Goal: Download file/media

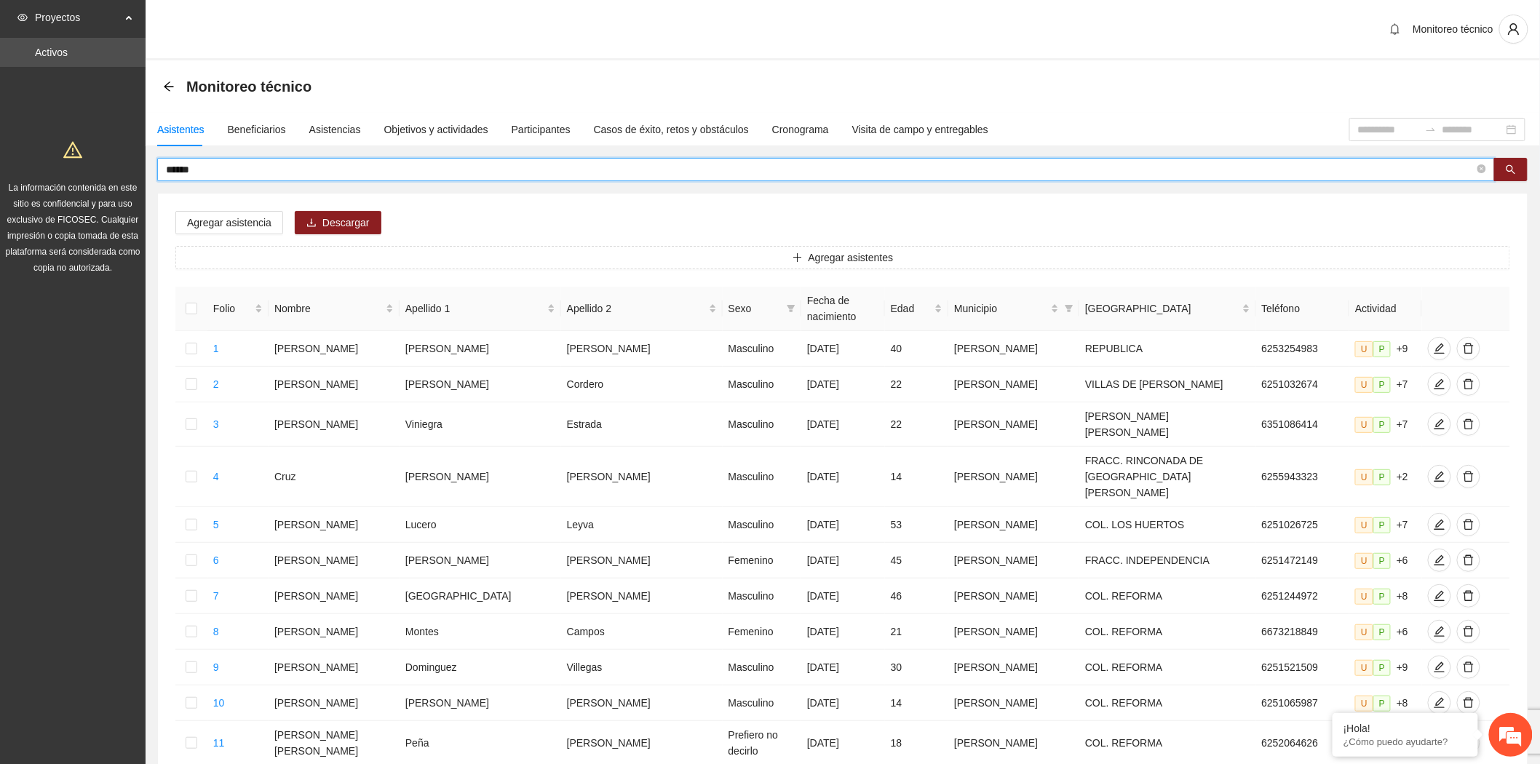
click at [215, 173] on input "*****" at bounding box center [820, 170] width 1308 height 16
click at [212, 171] on input "*****" at bounding box center [820, 170] width 1308 height 16
click at [205, 170] on input "*****" at bounding box center [820, 170] width 1308 height 16
drag, startPoint x: 205, startPoint y: 170, endPoint x: 111, endPoint y: 170, distance: 93.9
click at [111, 170] on section "Proyectos Activos La información contenida en este sitio es confidencial y para…" at bounding box center [770, 625] width 1540 height 1250
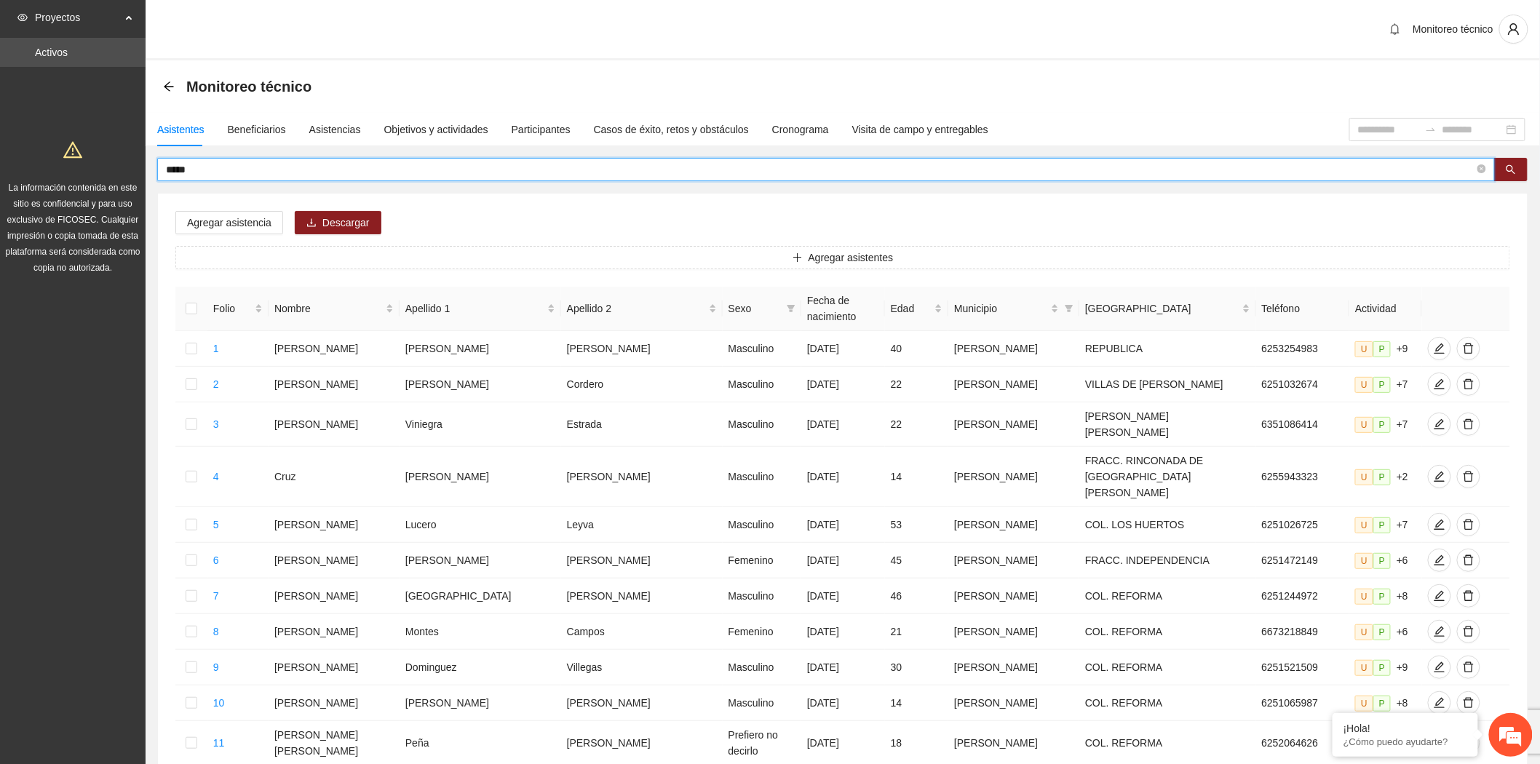
type input "*****"
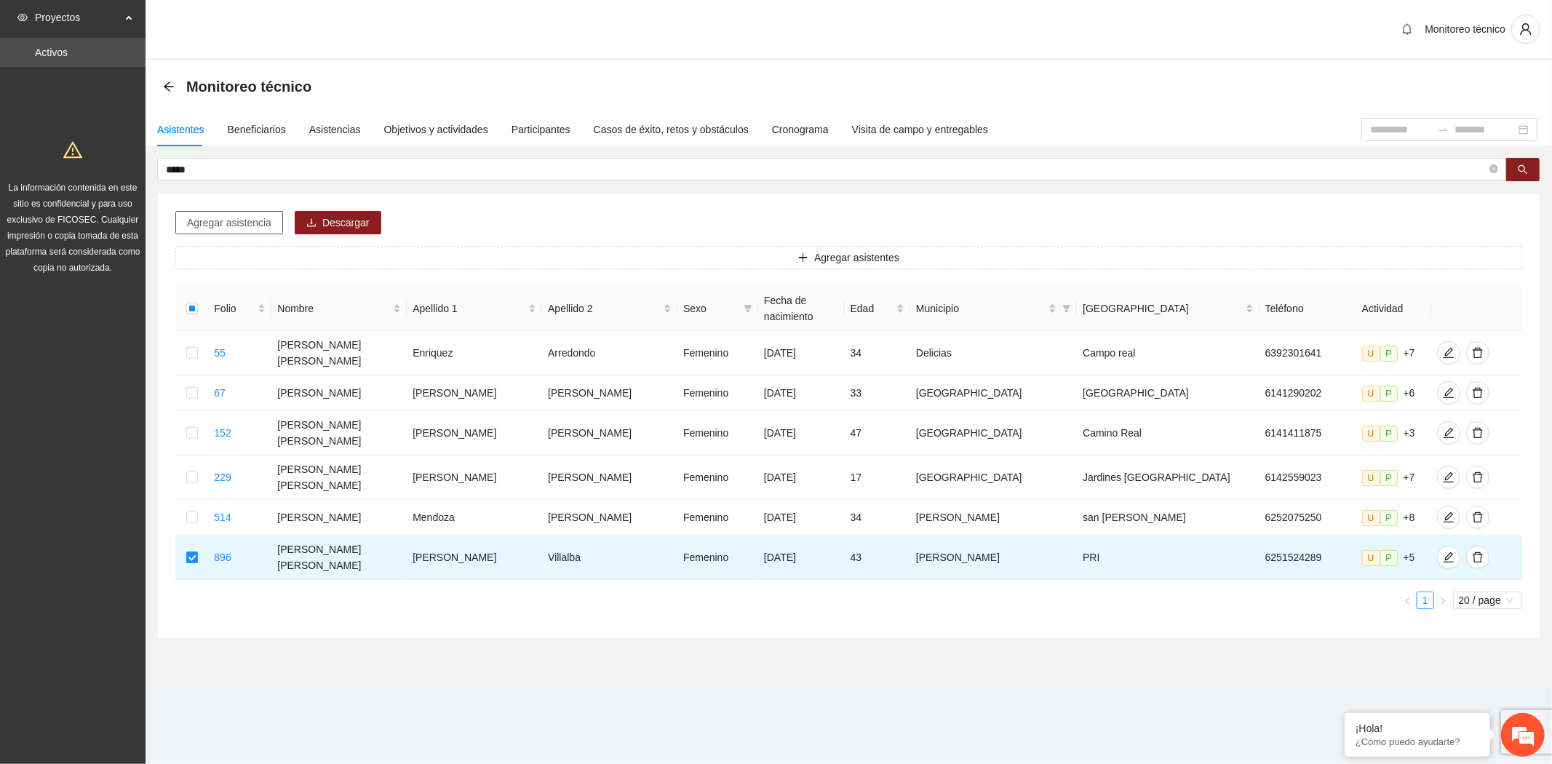
click at [241, 216] on span "Agregar asistencia" at bounding box center [229, 223] width 84 height 16
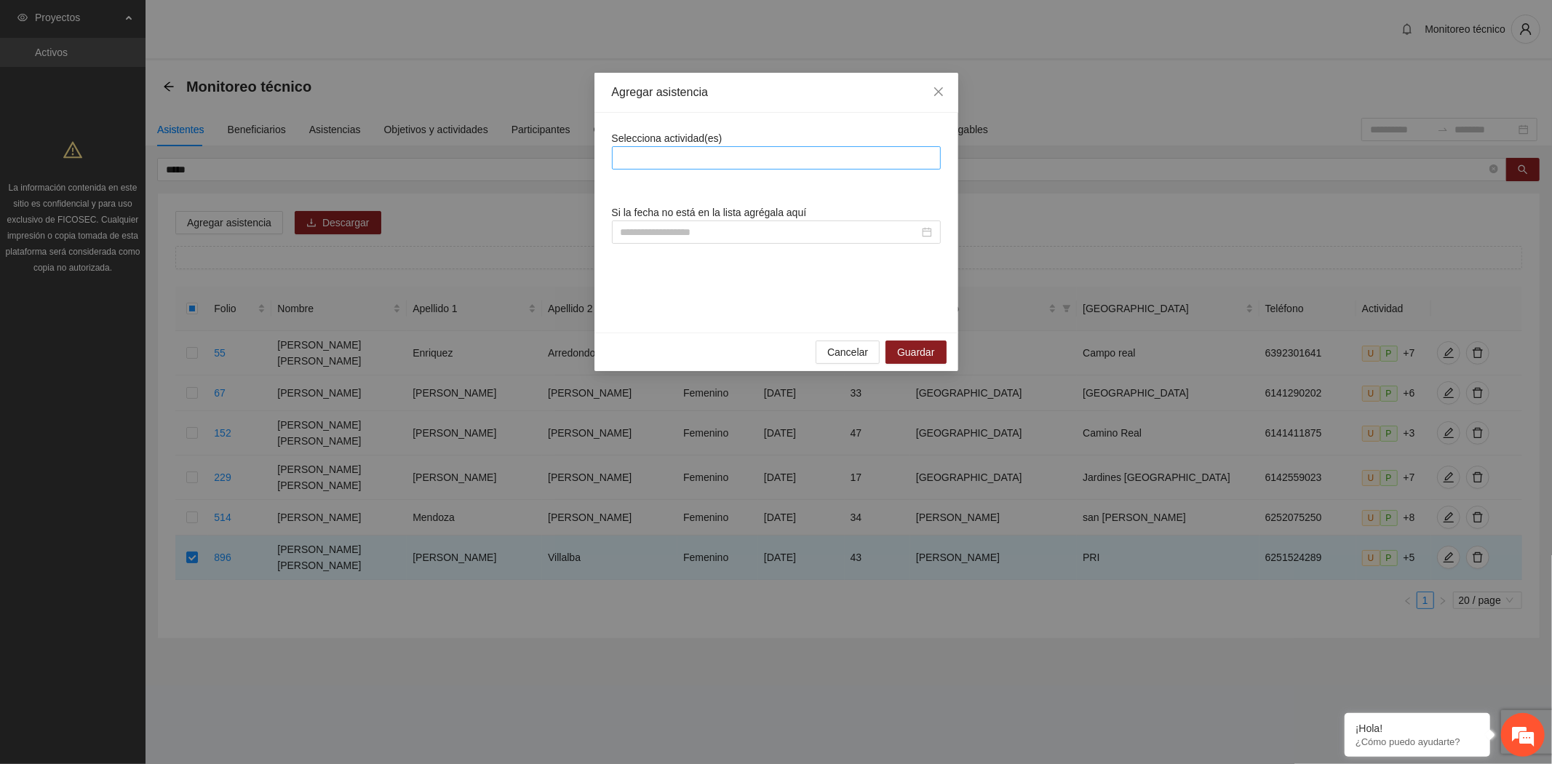
click at [629, 158] on div at bounding box center [777, 157] width 322 height 17
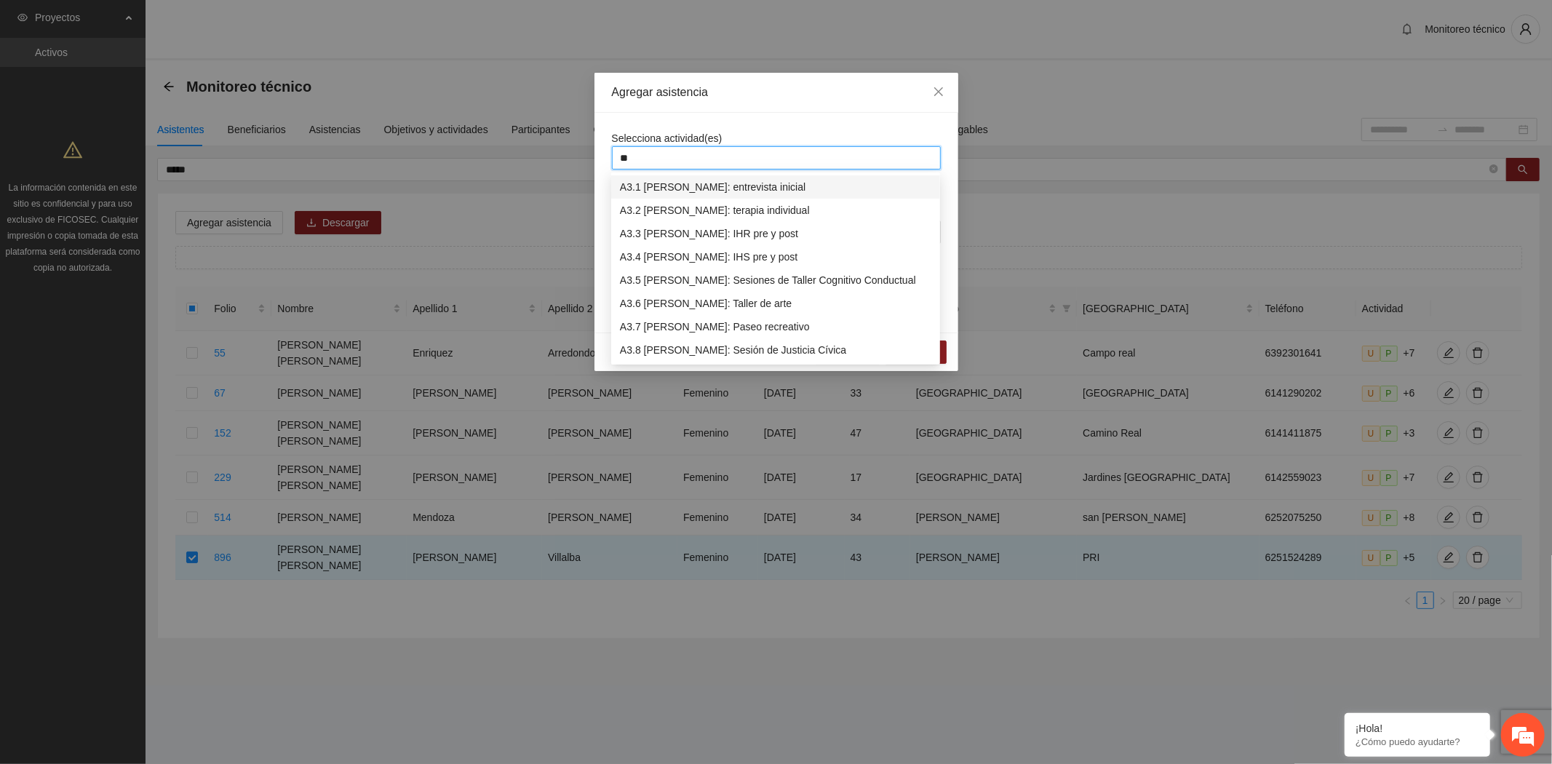
type input "***"
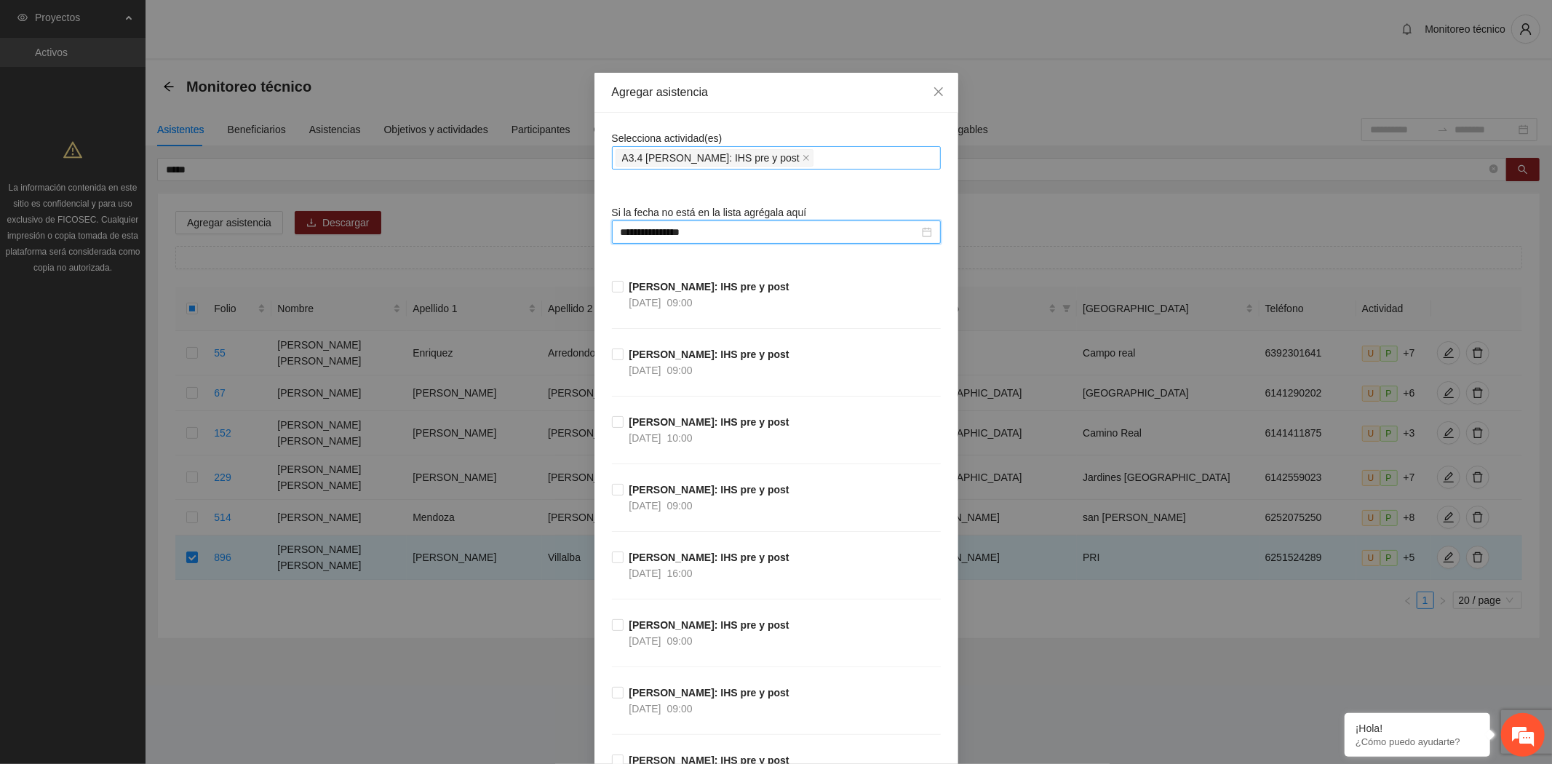
scroll to position [265, 0]
type input "**********"
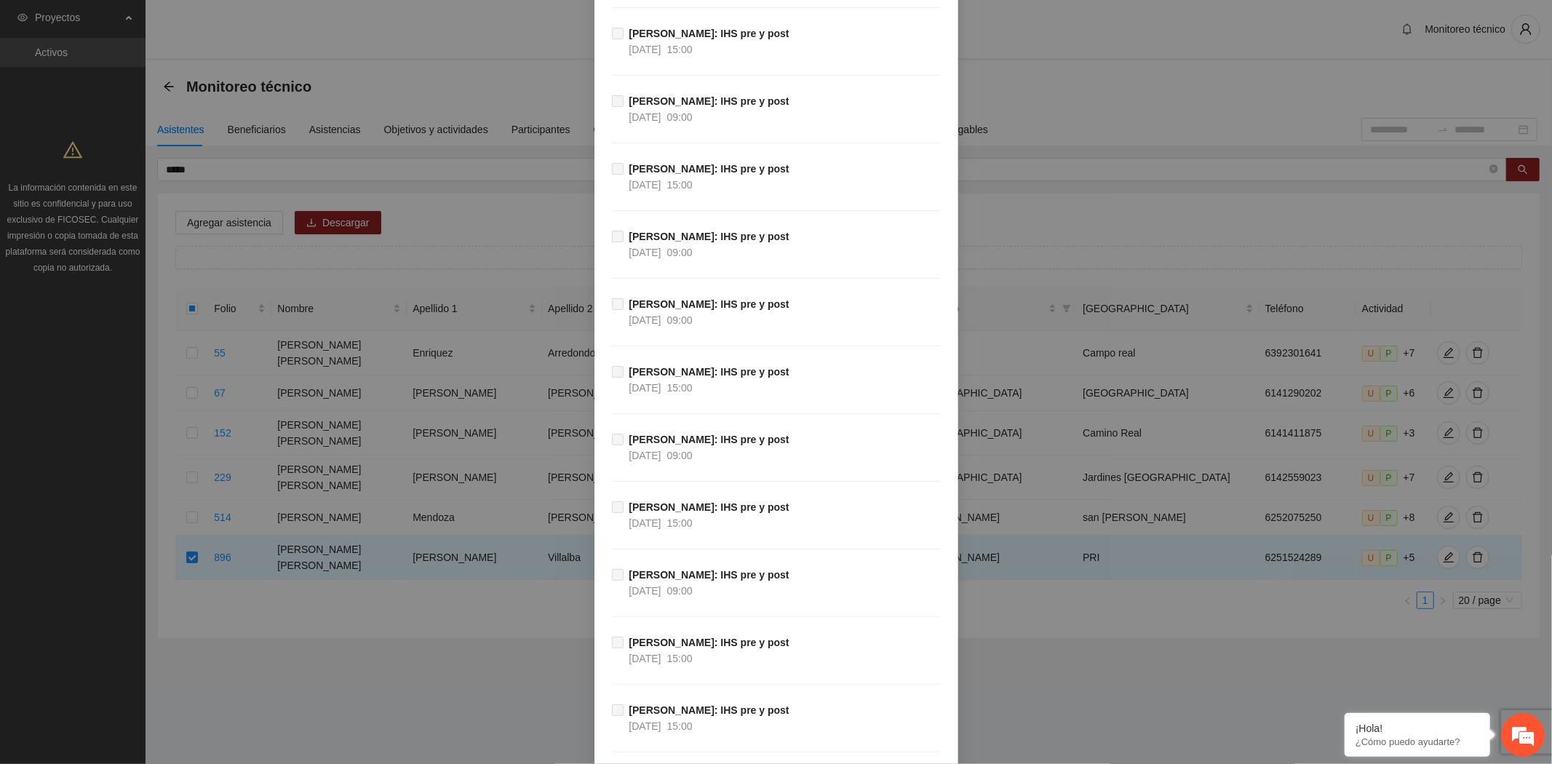
scroll to position [15129, 0]
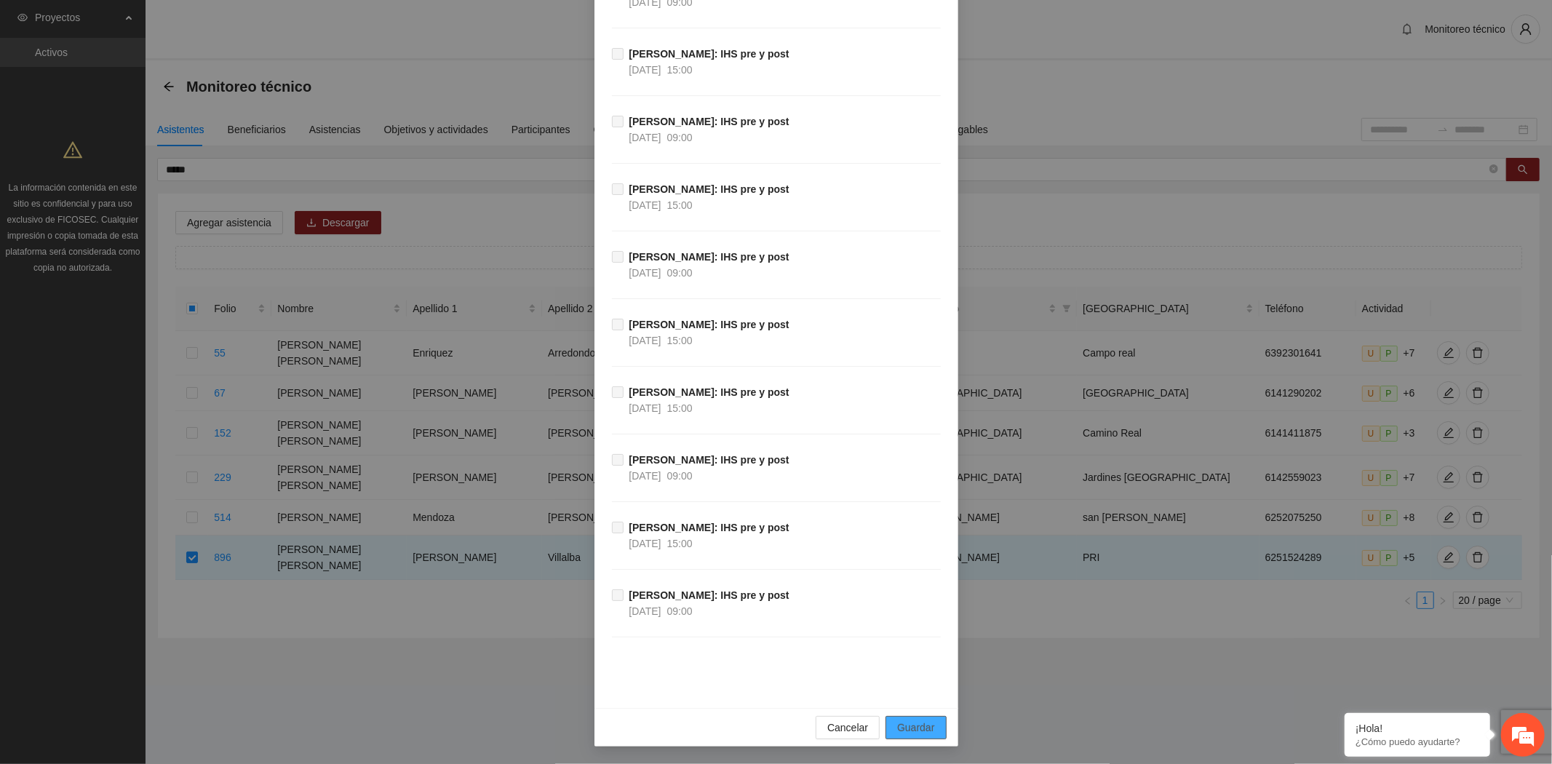
click at [936, 720] on button "Guardar" at bounding box center [915, 727] width 60 height 23
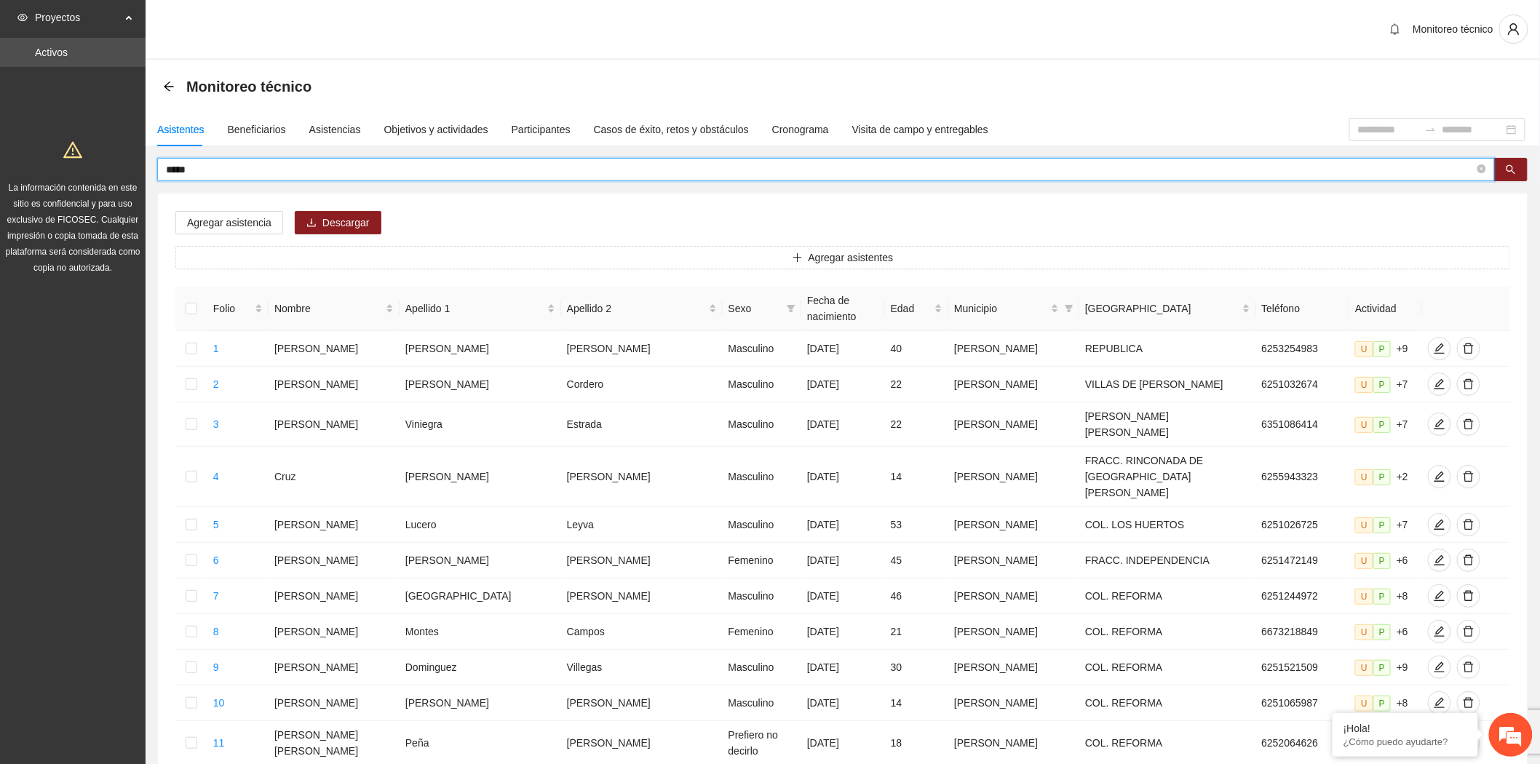
drag, startPoint x: 233, startPoint y: 171, endPoint x: 52, endPoint y: 164, distance: 181.3
click at [52, 164] on section "Proyectos Activos La información contenida en este sitio es confidencial y para…" at bounding box center [770, 625] width 1540 height 1250
type input "*"
type input "*******"
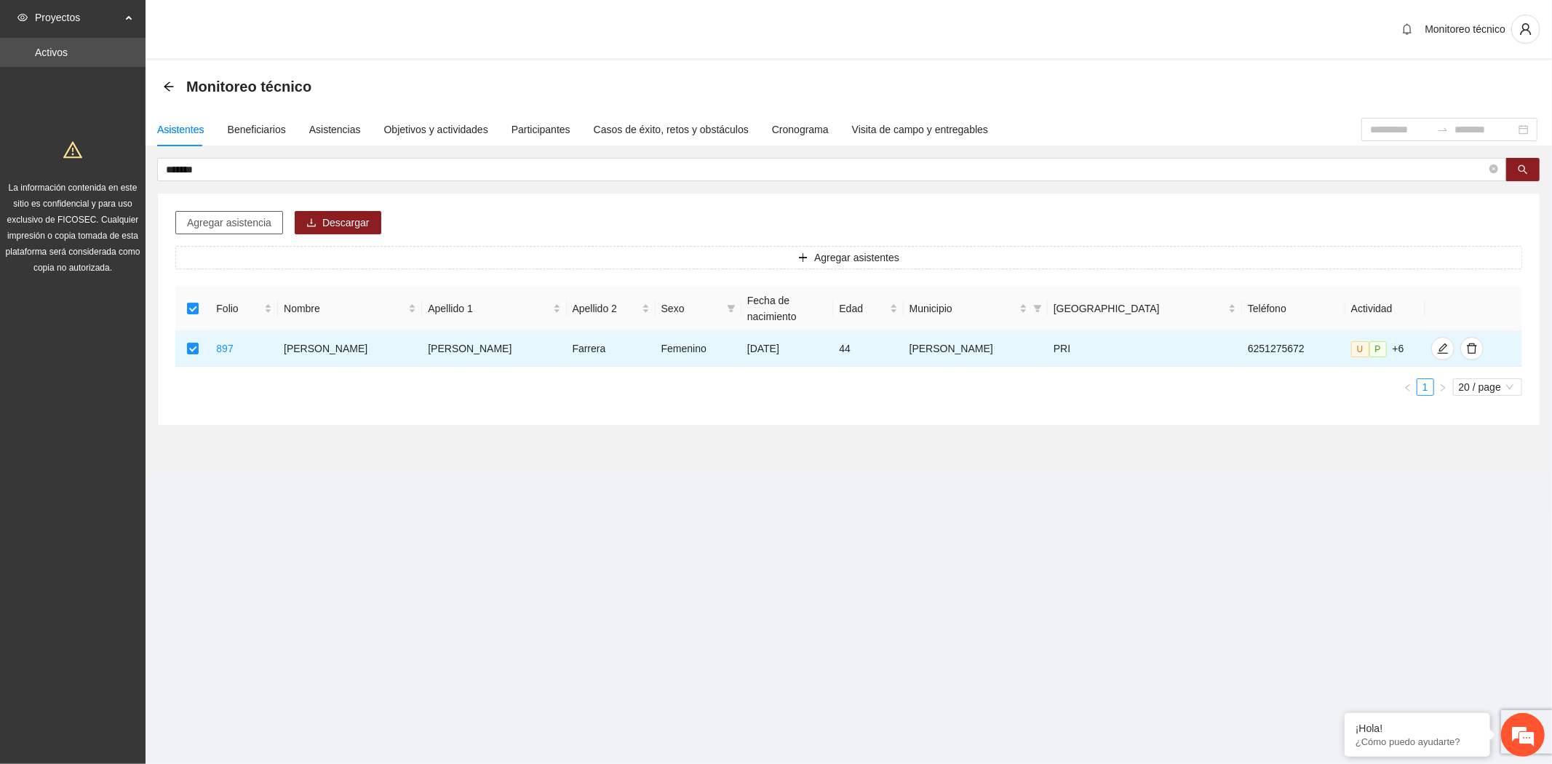
click at [253, 226] on span "Agregar asistencia" at bounding box center [229, 223] width 84 height 16
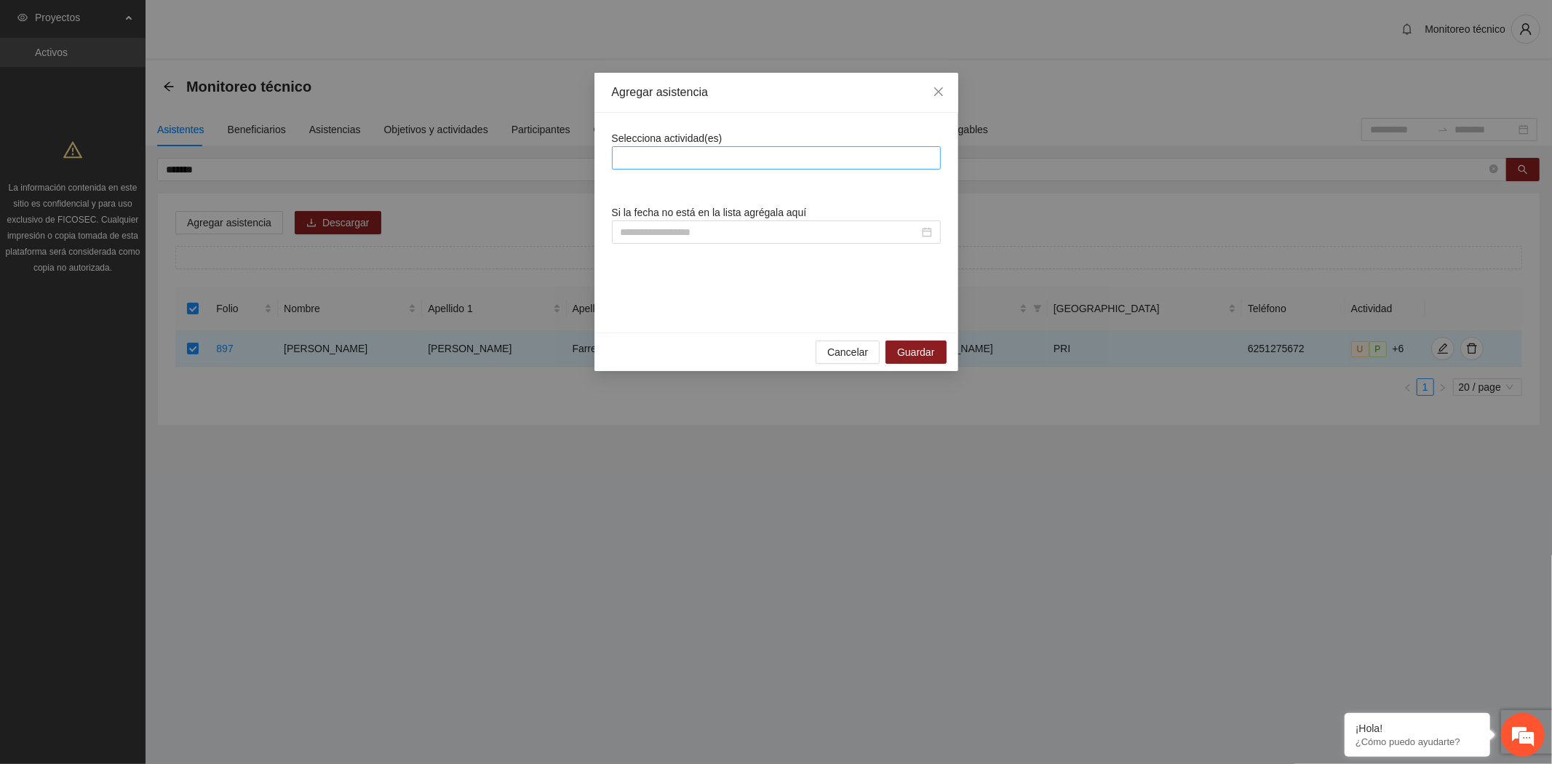
click at [682, 150] on div at bounding box center [777, 157] width 322 height 17
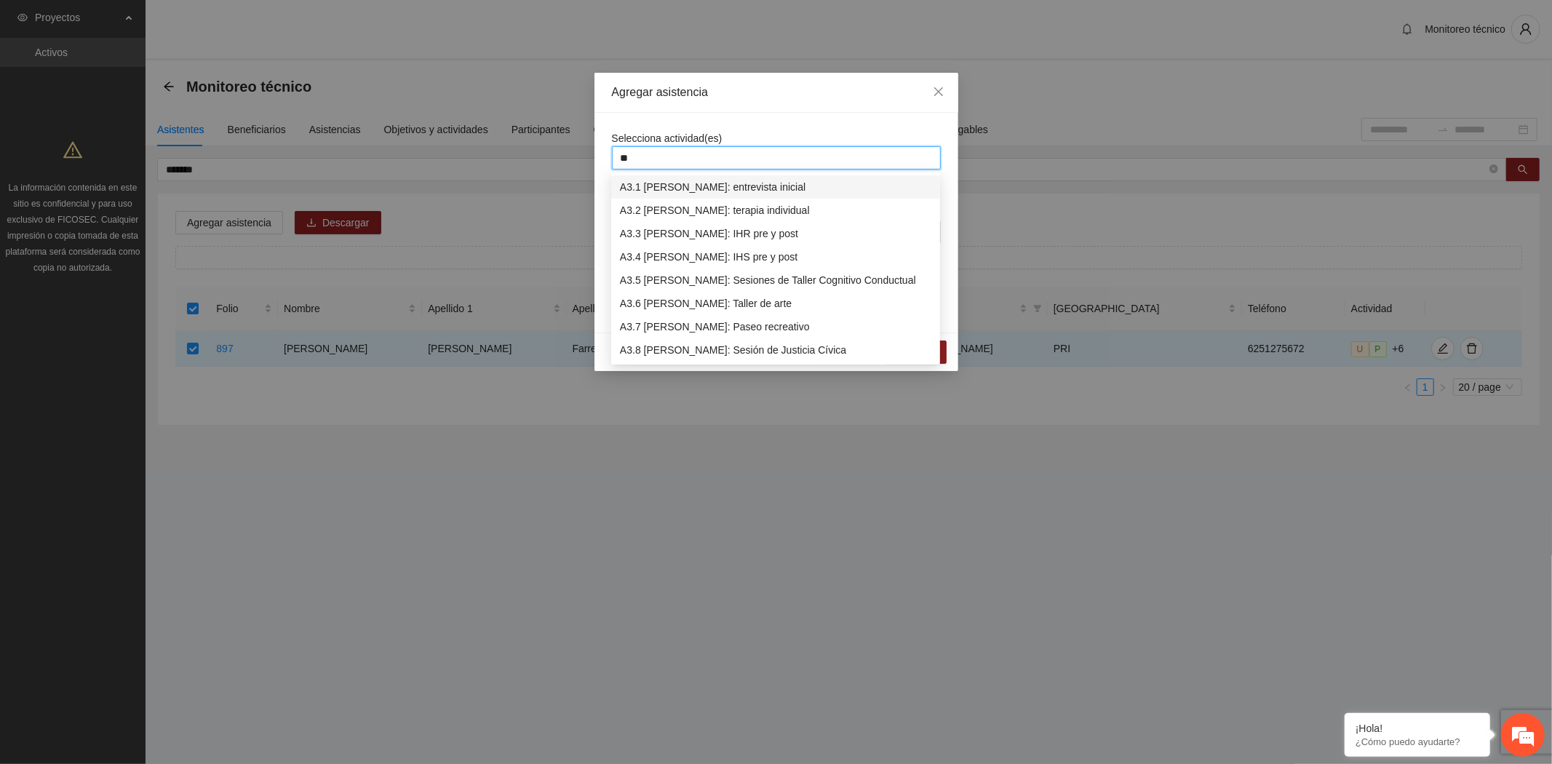
type input "***"
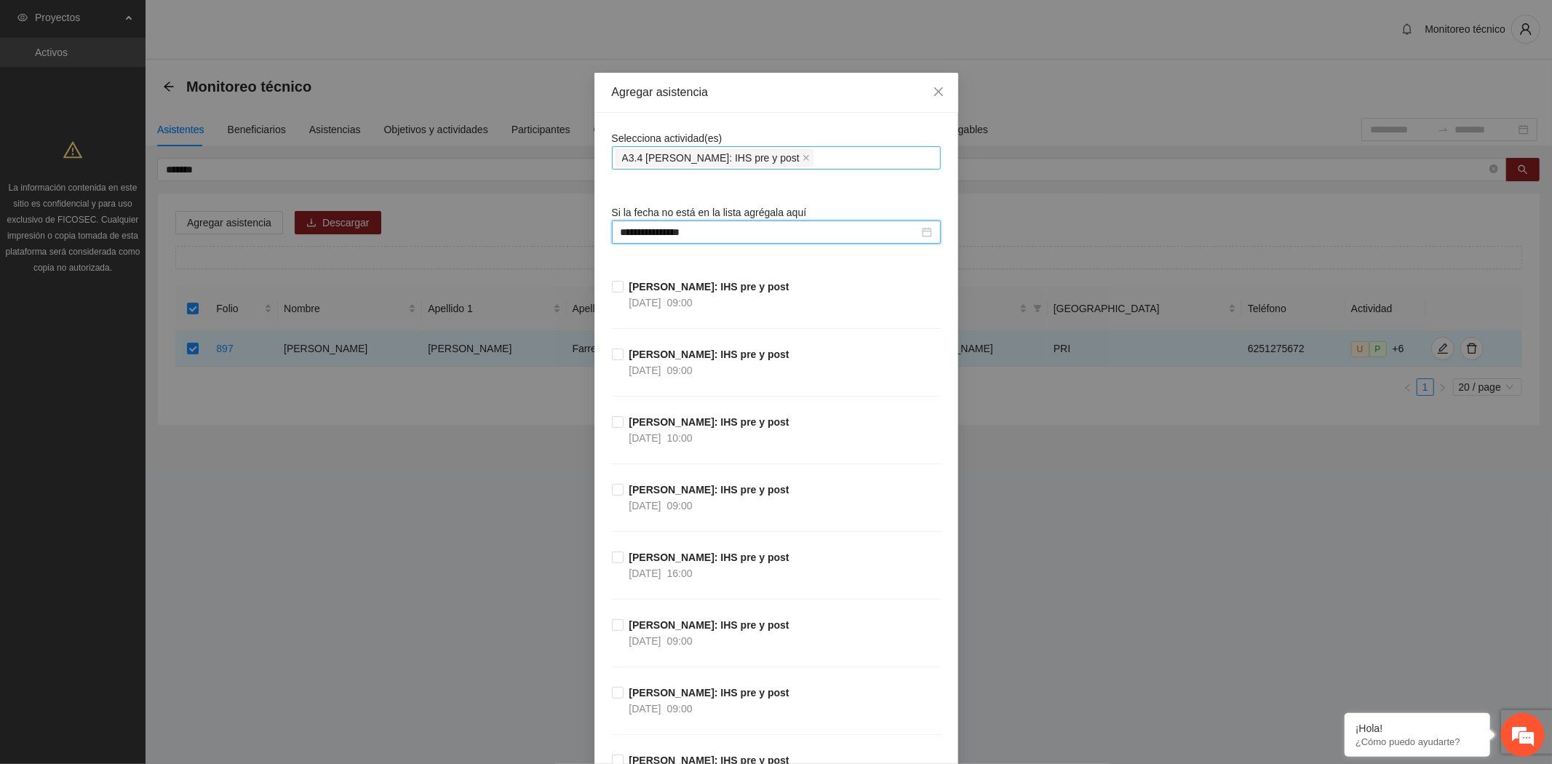
scroll to position [265, 0]
type input "**********"
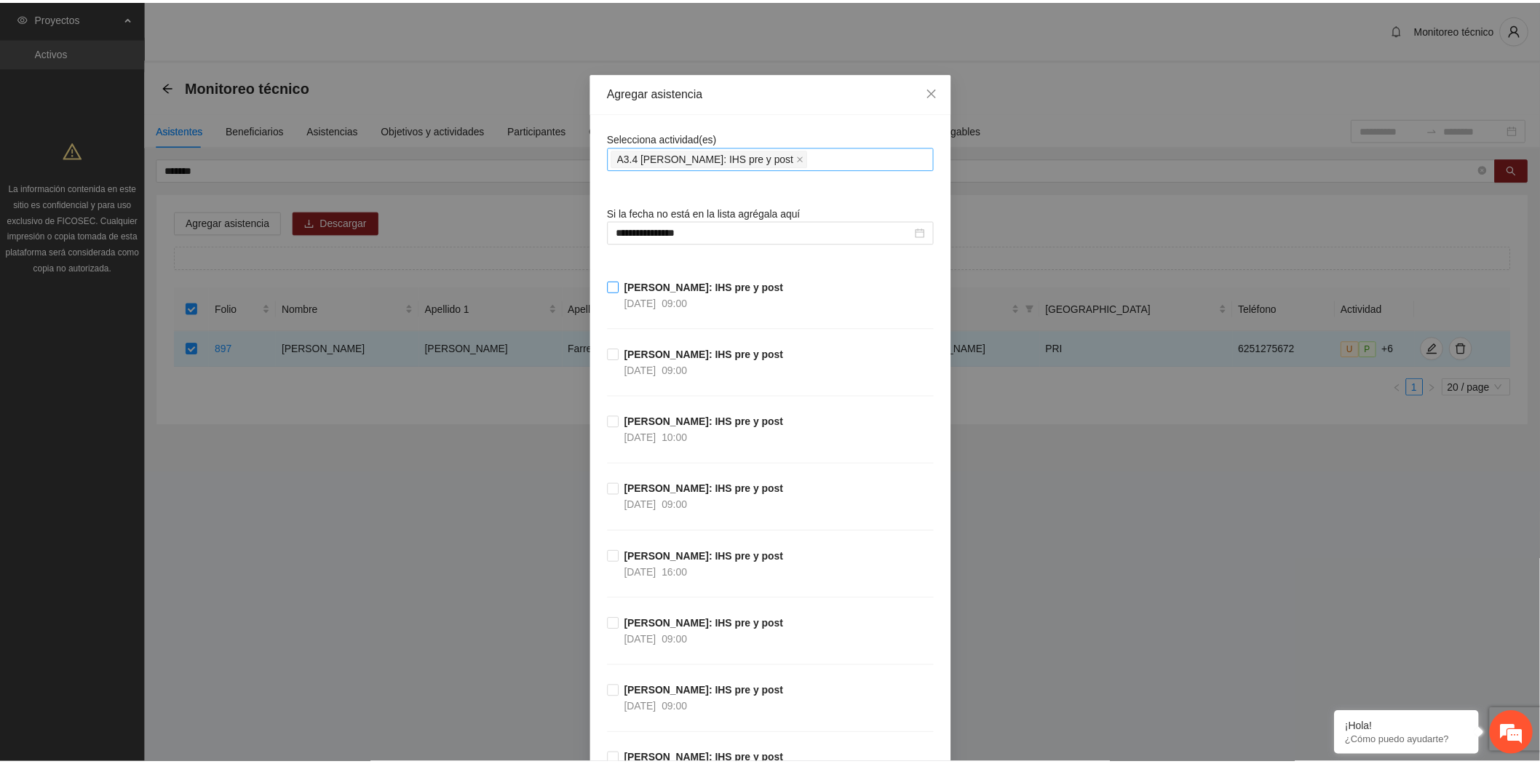
scroll to position [15129, 0]
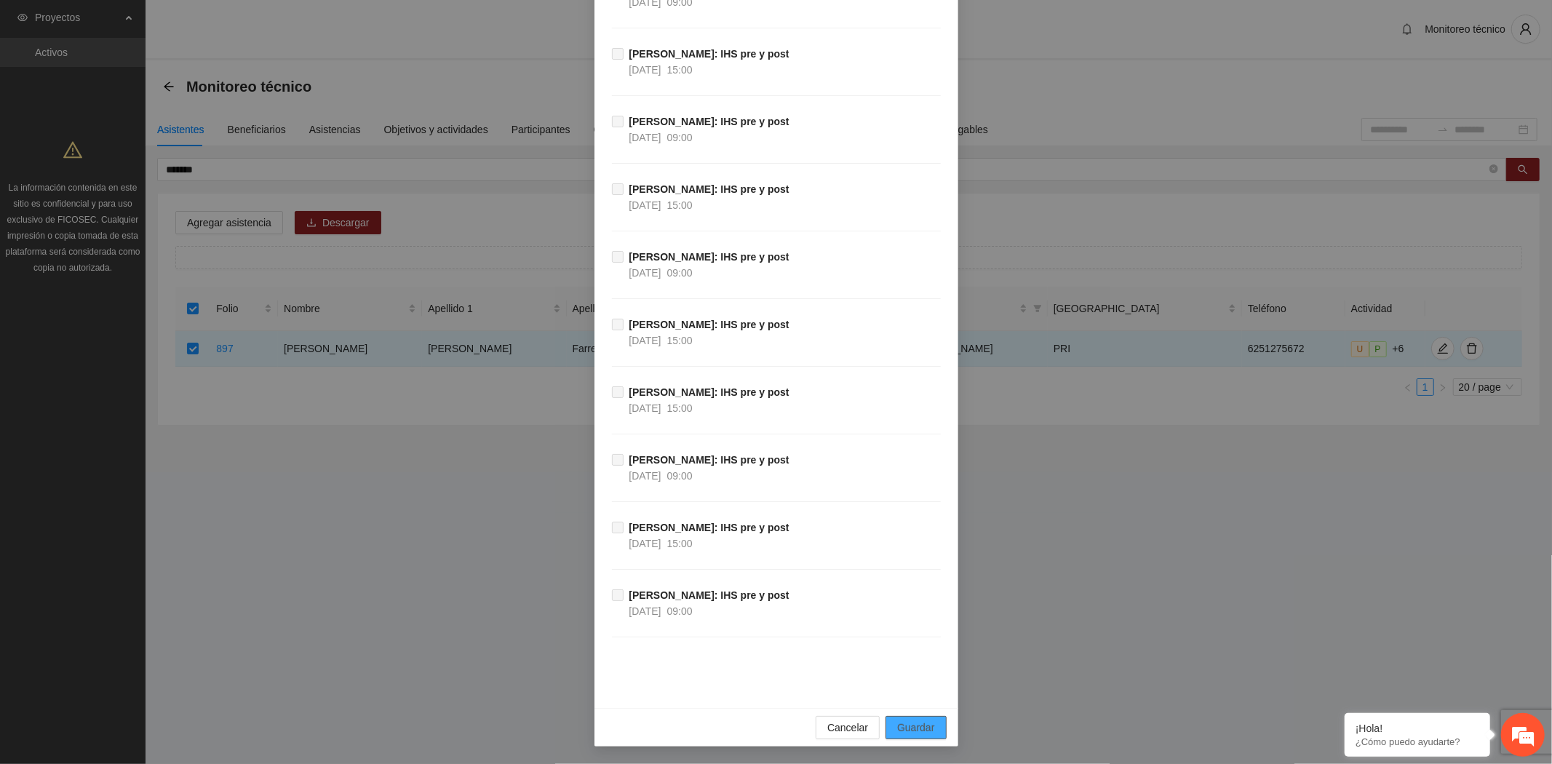
click at [919, 717] on button "Guardar" at bounding box center [915, 727] width 60 height 23
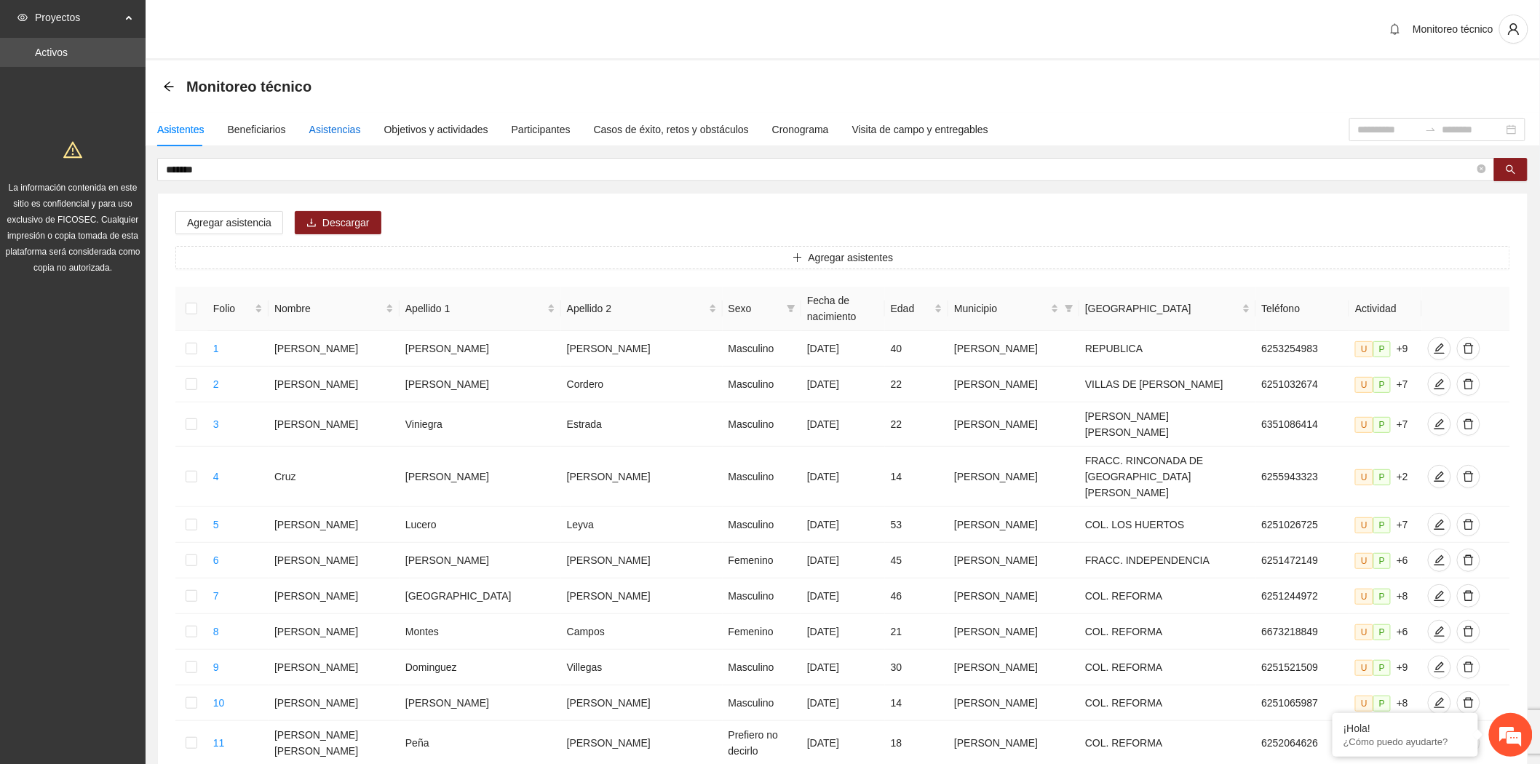
click at [325, 125] on div "Asistencias" at bounding box center [335, 130] width 52 height 16
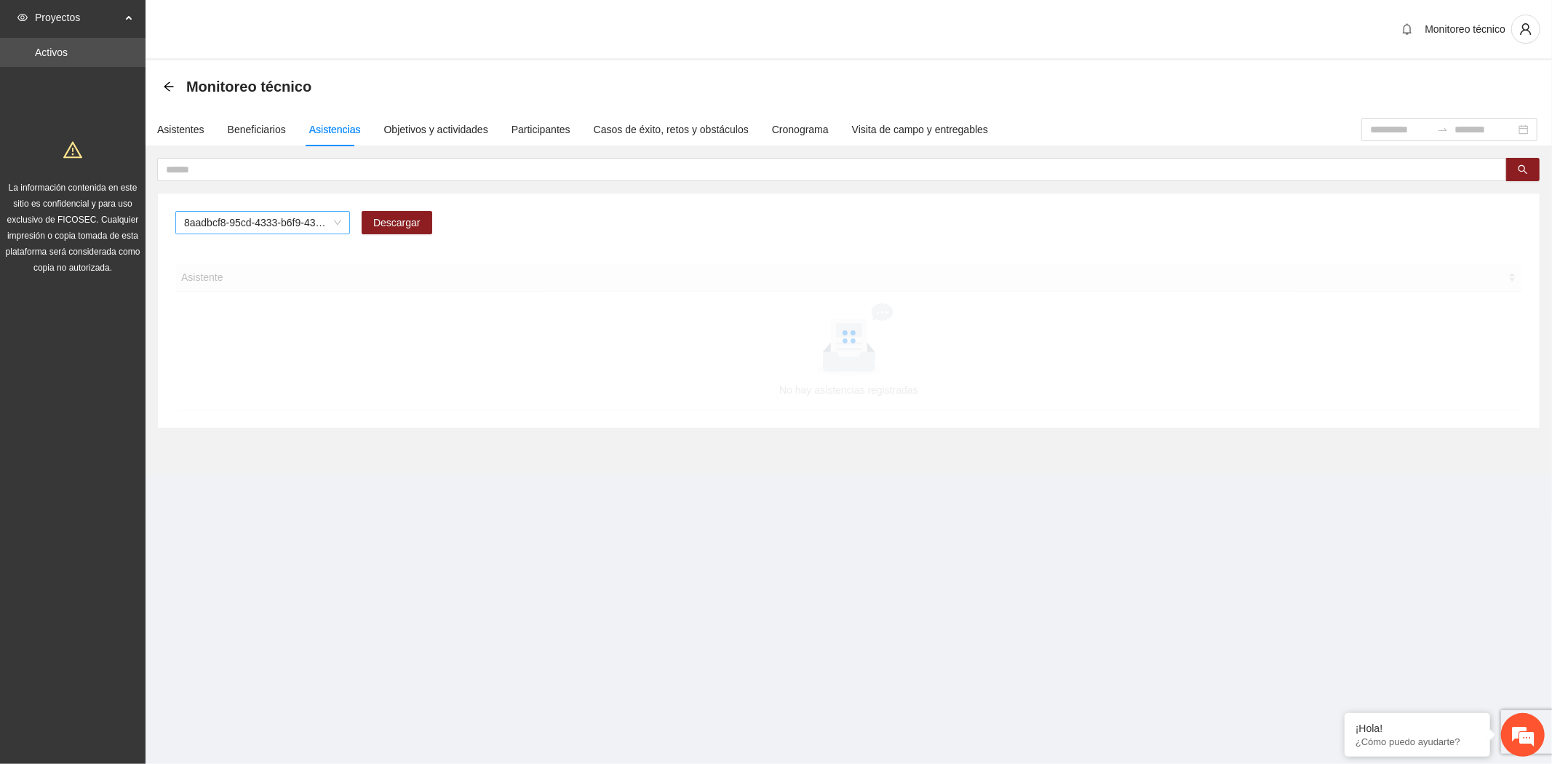
click at [210, 222] on span "8aadbcf8-95cd-4333-b6f9-4314c3142350" at bounding box center [262, 223] width 157 height 22
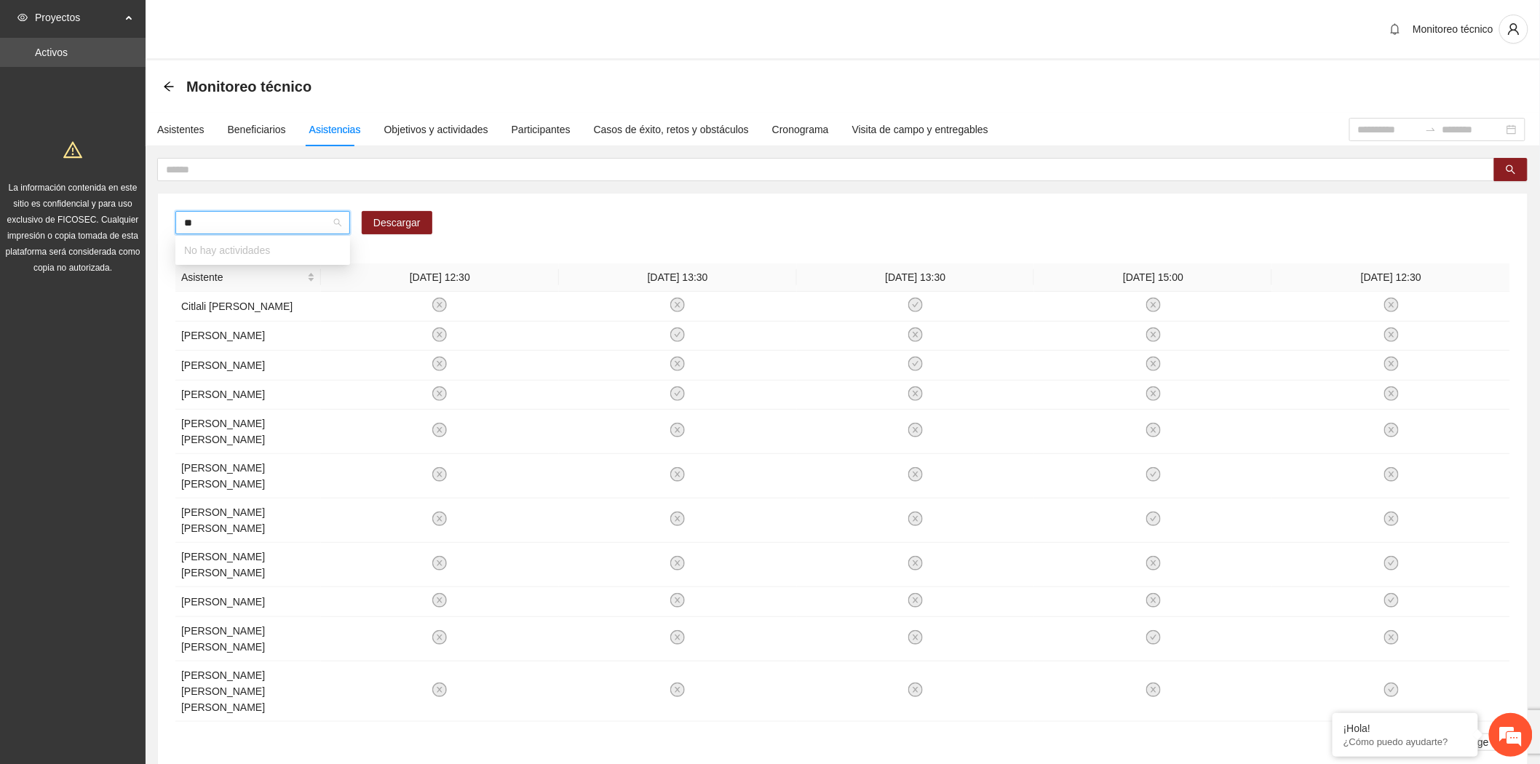
type input "***"
click at [210, 222] on span "A1.7 Delicias: paseos recreativos" at bounding box center [262, 223] width 157 height 22
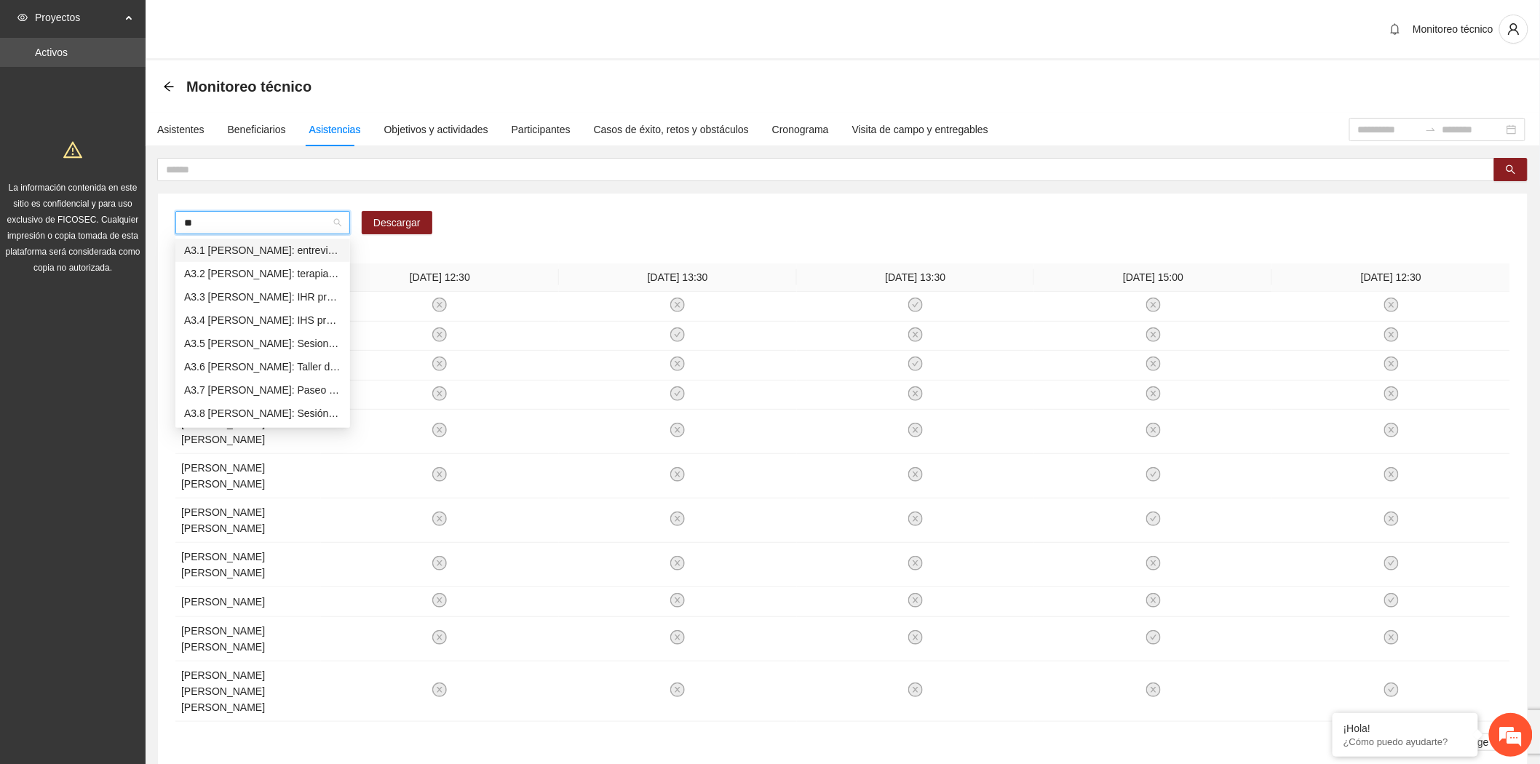
type input "***"
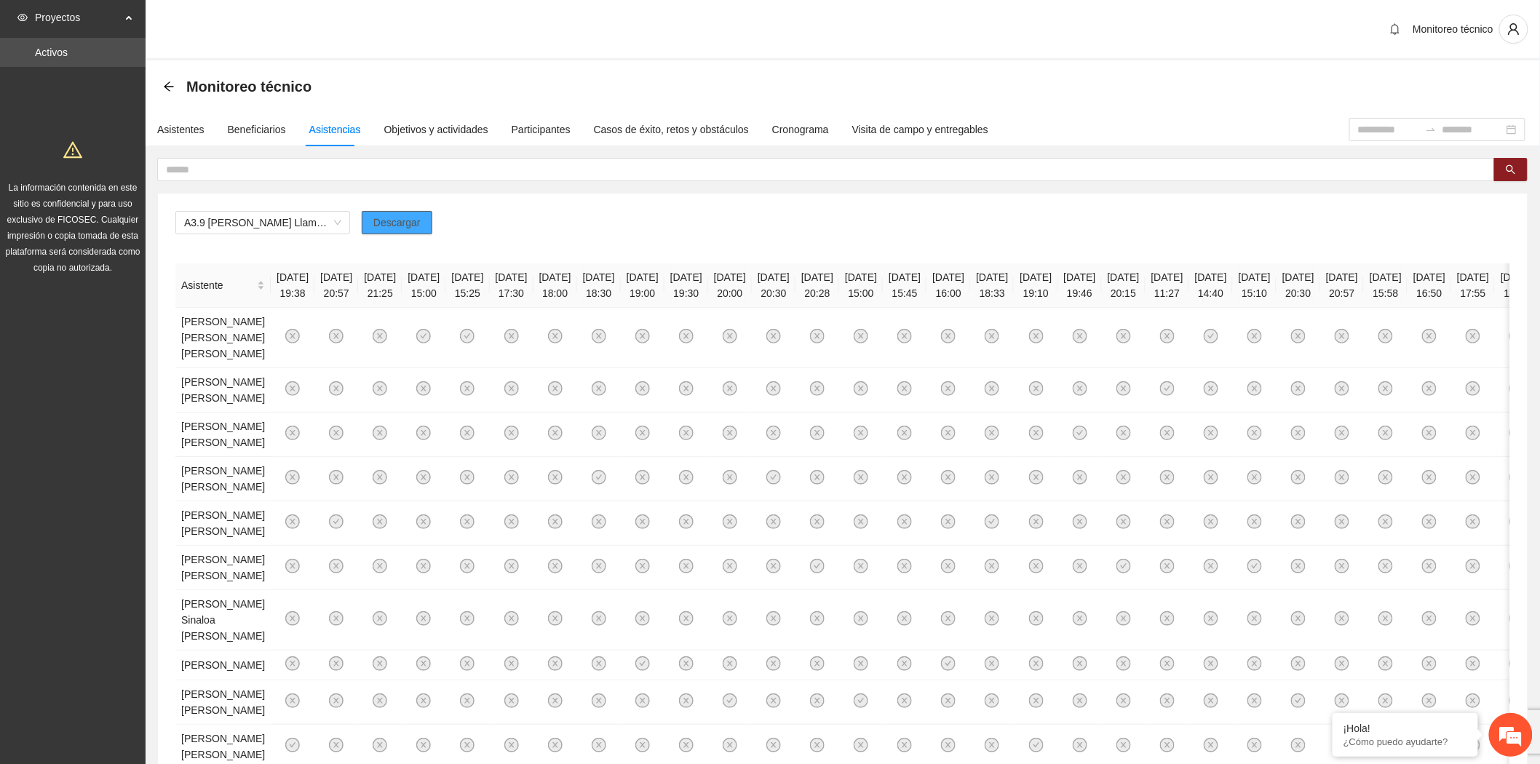
click at [386, 223] on span "Descargar" at bounding box center [396, 223] width 47 height 16
click at [248, 162] on input "text" at bounding box center [820, 170] width 1308 height 16
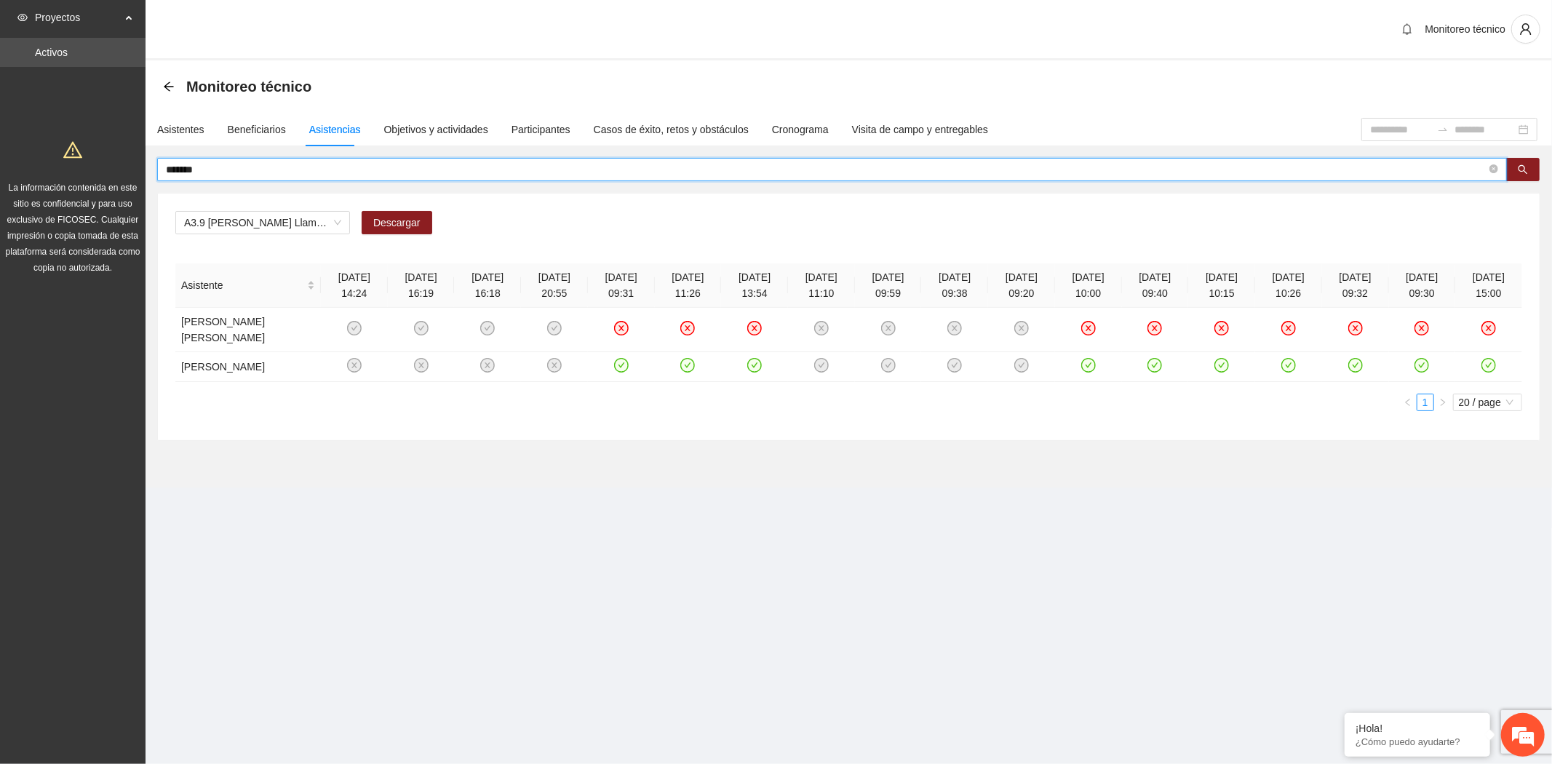
drag, startPoint x: 229, startPoint y: 166, endPoint x: -46, endPoint y: 162, distance: 275.1
click at [0, 162] on html "Proyectos Activos La información contenida en este sitio es confidencial y para…" at bounding box center [776, 382] width 1552 height 764
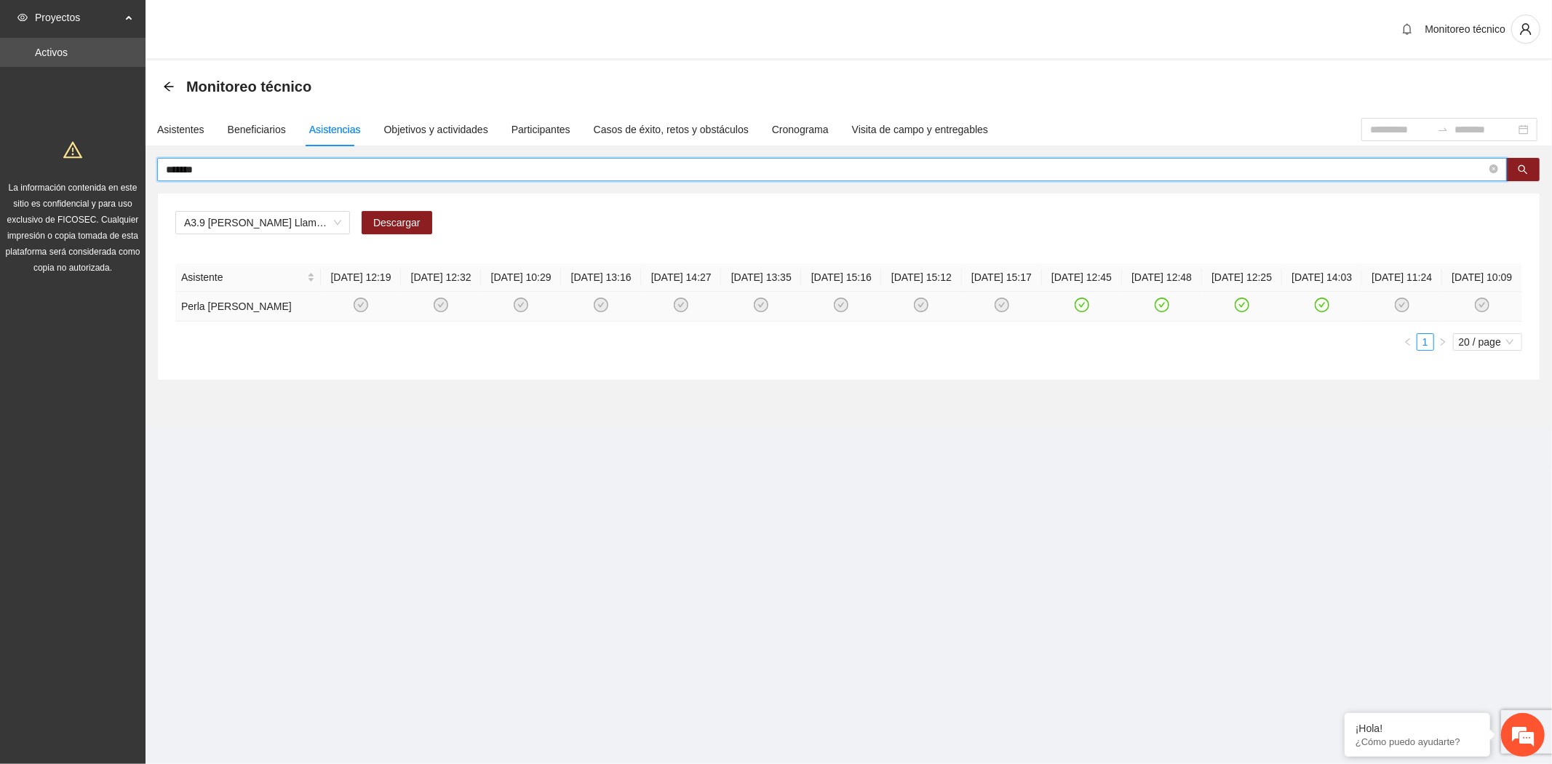
click at [1323, 311] on icon "check-circle" at bounding box center [1321, 305] width 12 height 12
drag, startPoint x: 276, startPoint y: 164, endPoint x: 76, endPoint y: 156, distance: 200.9
click at [76, 156] on section "Proyectos Activos La información contenida en este sitio es confidencial y para…" at bounding box center [776, 382] width 1552 height 764
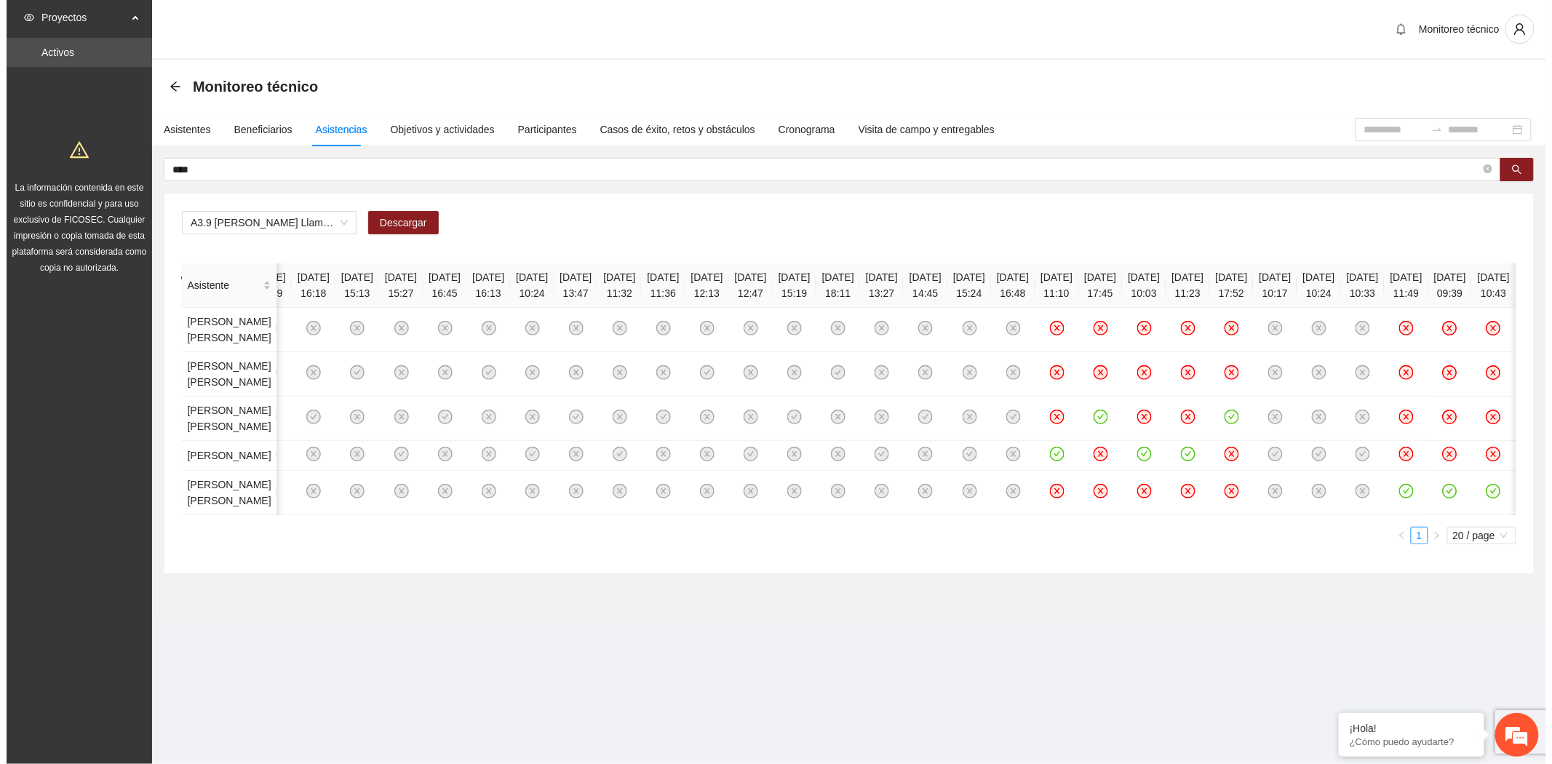
scroll to position [0, 2384]
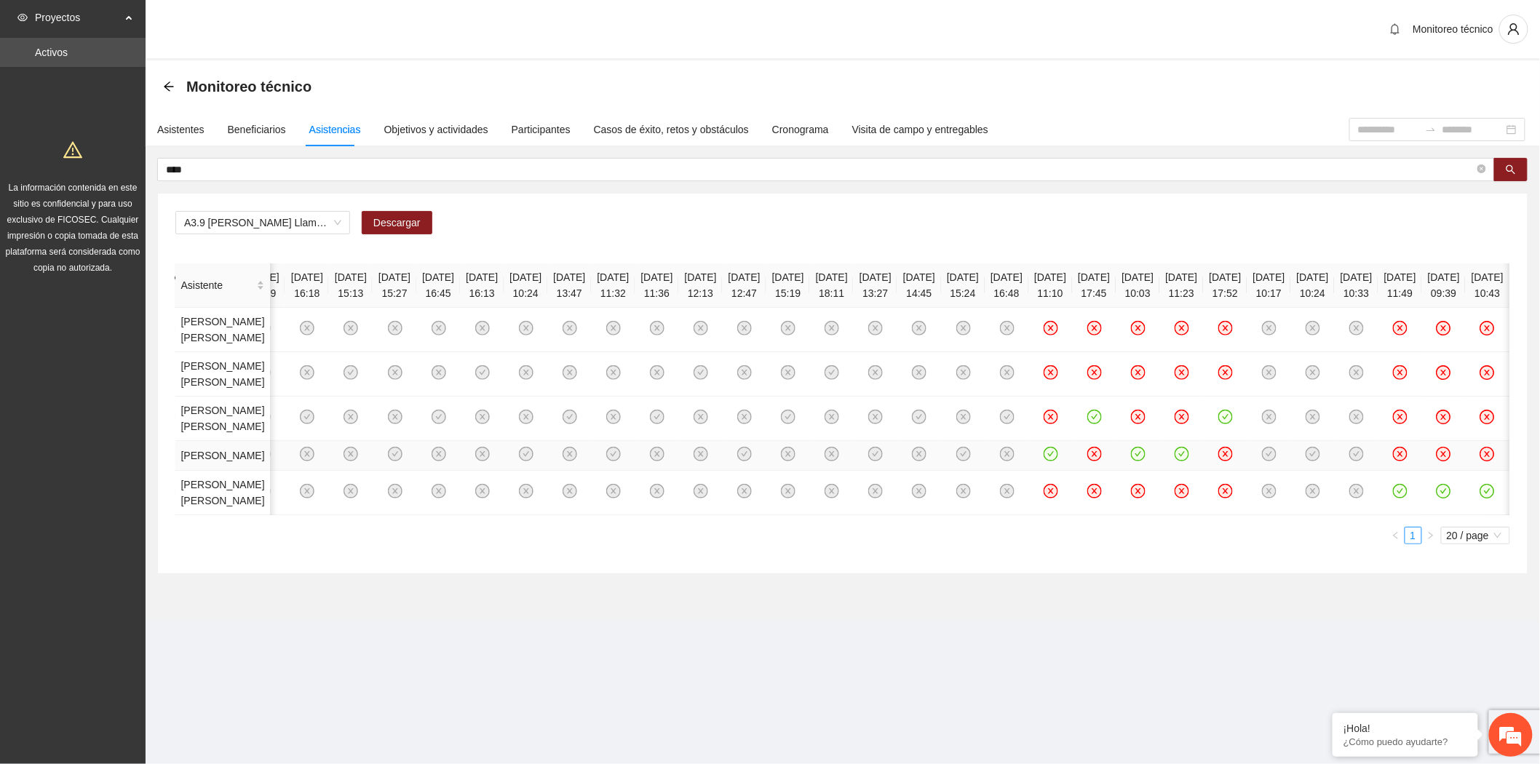
click at [1132, 461] on icon "check-circle" at bounding box center [1138, 454] width 12 height 12
drag, startPoint x: 219, startPoint y: 173, endPoint x: 31, endPoint y: 153, distance: 188.8
click at [39, 153] on section "Proyectos Activos La información contenida en este sitio es confidencial y para…" at bounding box center [770, 382] width 1540 height 764
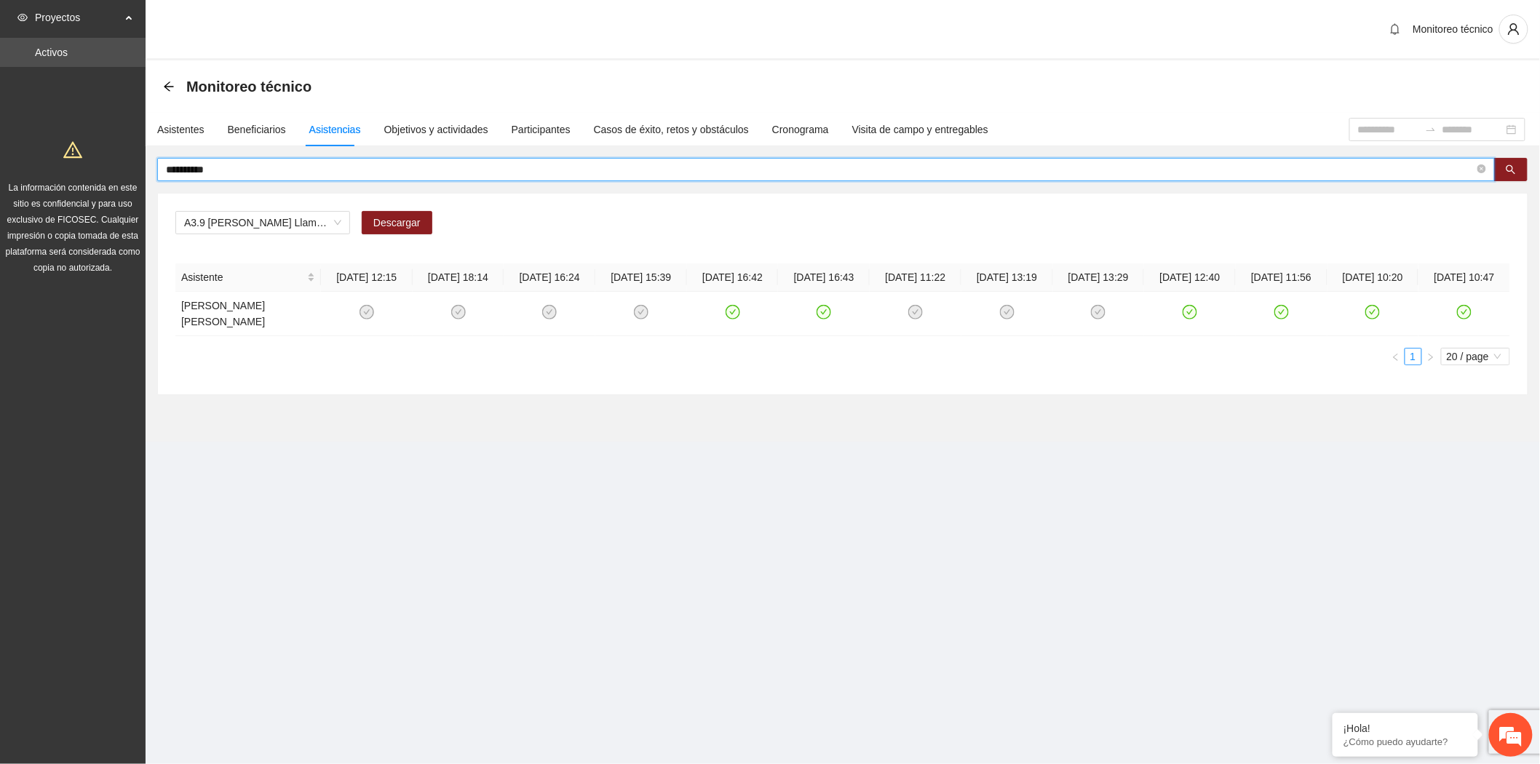
scroll to position [0, 0]
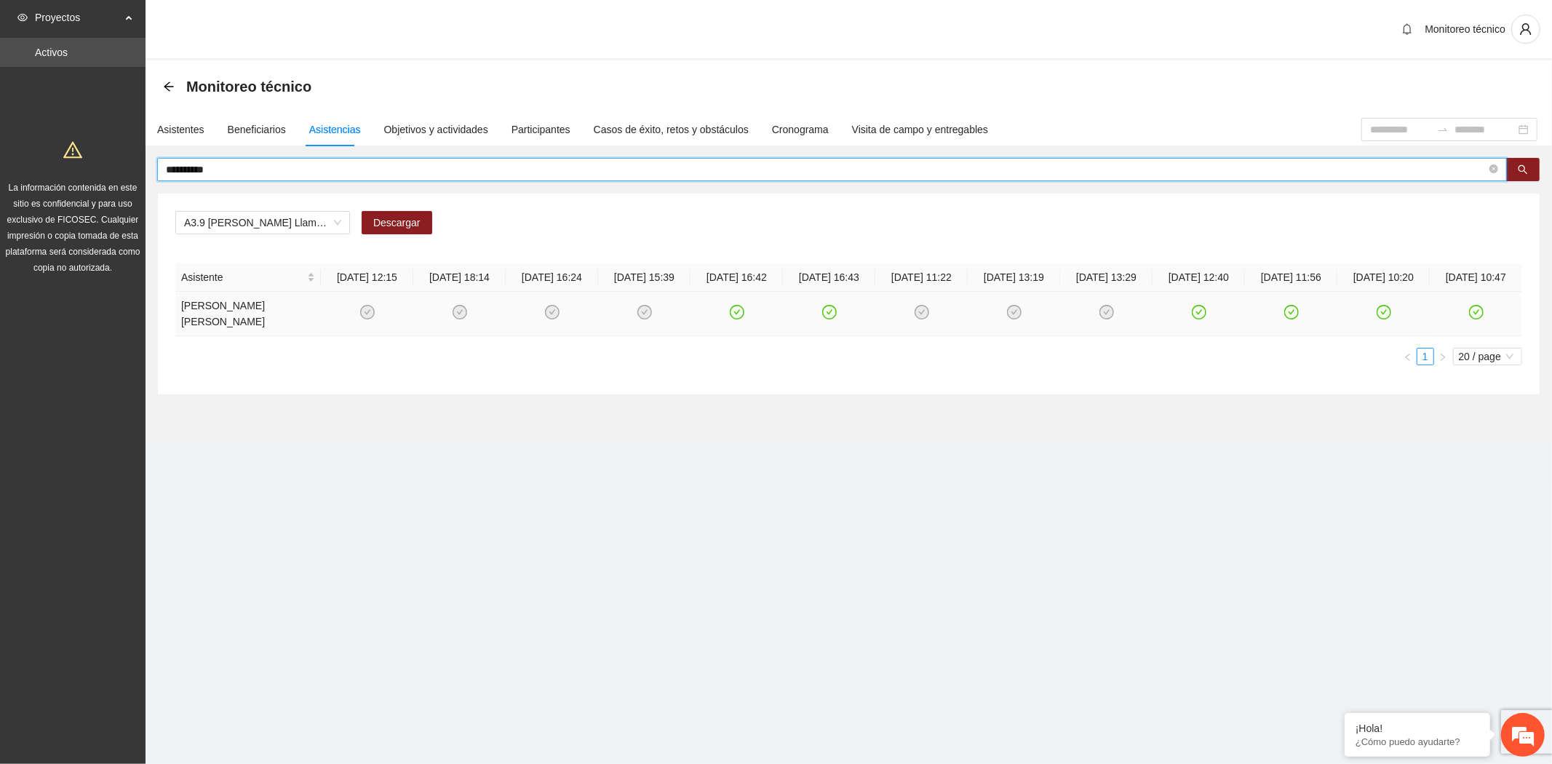
click at [739, 319] on icon "check-circle" at bounding box center [737, 312] width 12 height 12
drag, startPoint x: 228, startPoint y: 170, endPoint x: 39, endPoint y: 169, distance: 189.2
click at [34, 168] on section "**********" at bounding box center [776, 382] width 1552 height 764
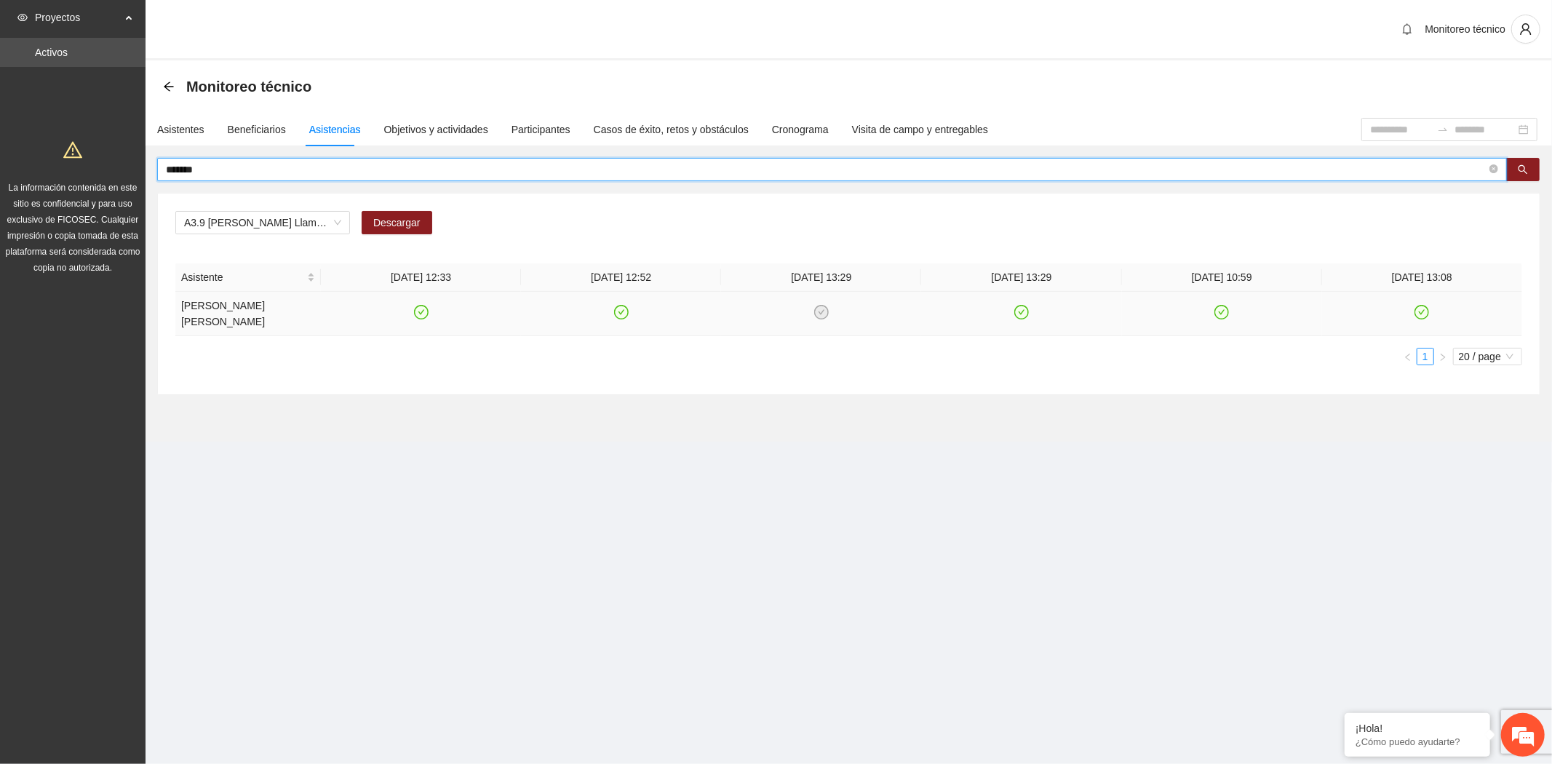
click at [627, 314] on td at bounding box center [621, 314] width 200 height 44
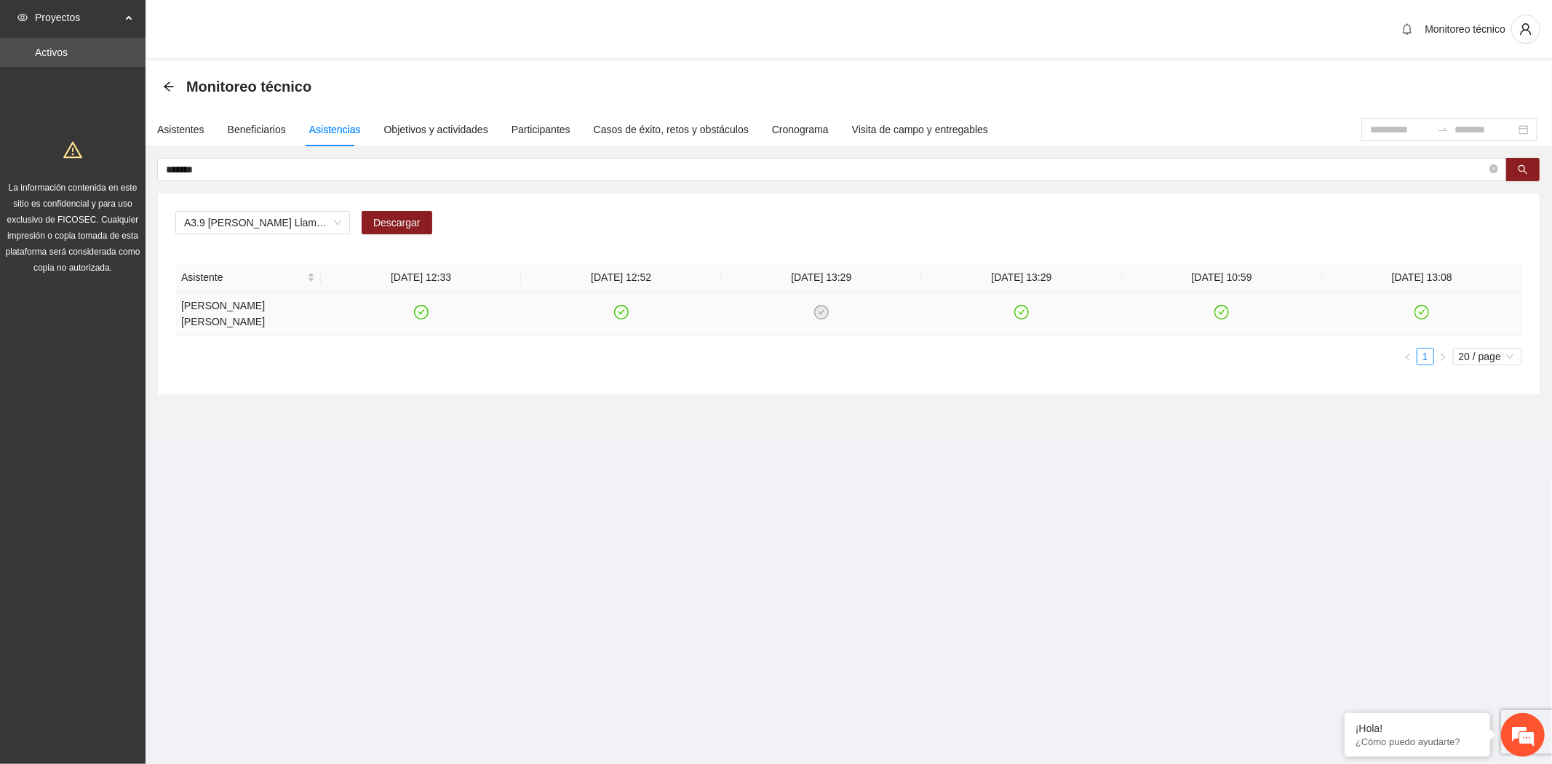
click at [624, 308] on icon "check-circle" at bounding box center [621, 312] width 12 height 12
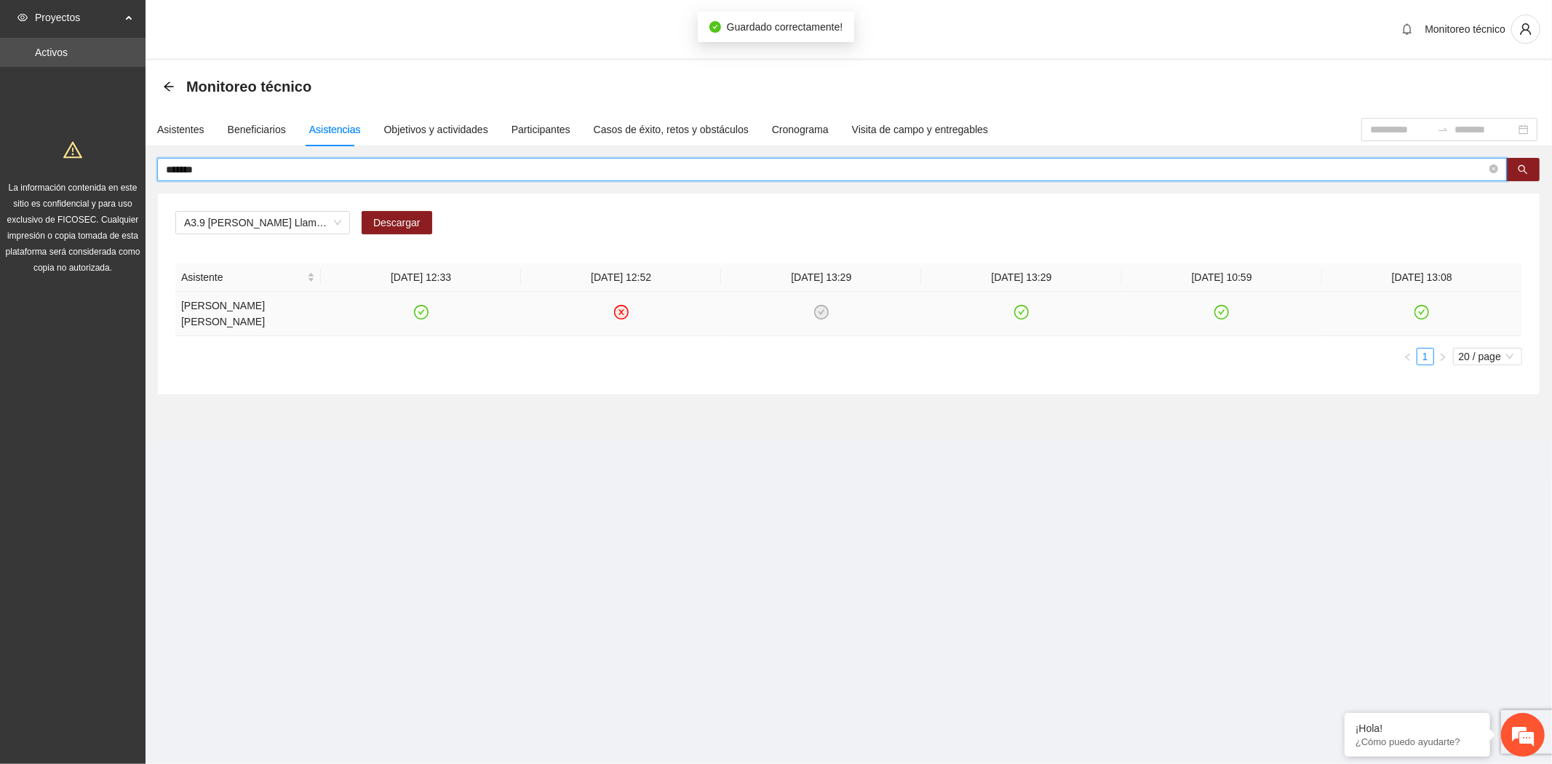
drag, startPoint x: 234, startPoint y: 172, endPoint x: 114, endPoint y: 161, distance: 120.6
click at [114, 161] on section "Proyectos Activos La información contenida en este sitio es confidencial y para…" at bounding box center [776, 382] width 1552 height 764
type input "*****"
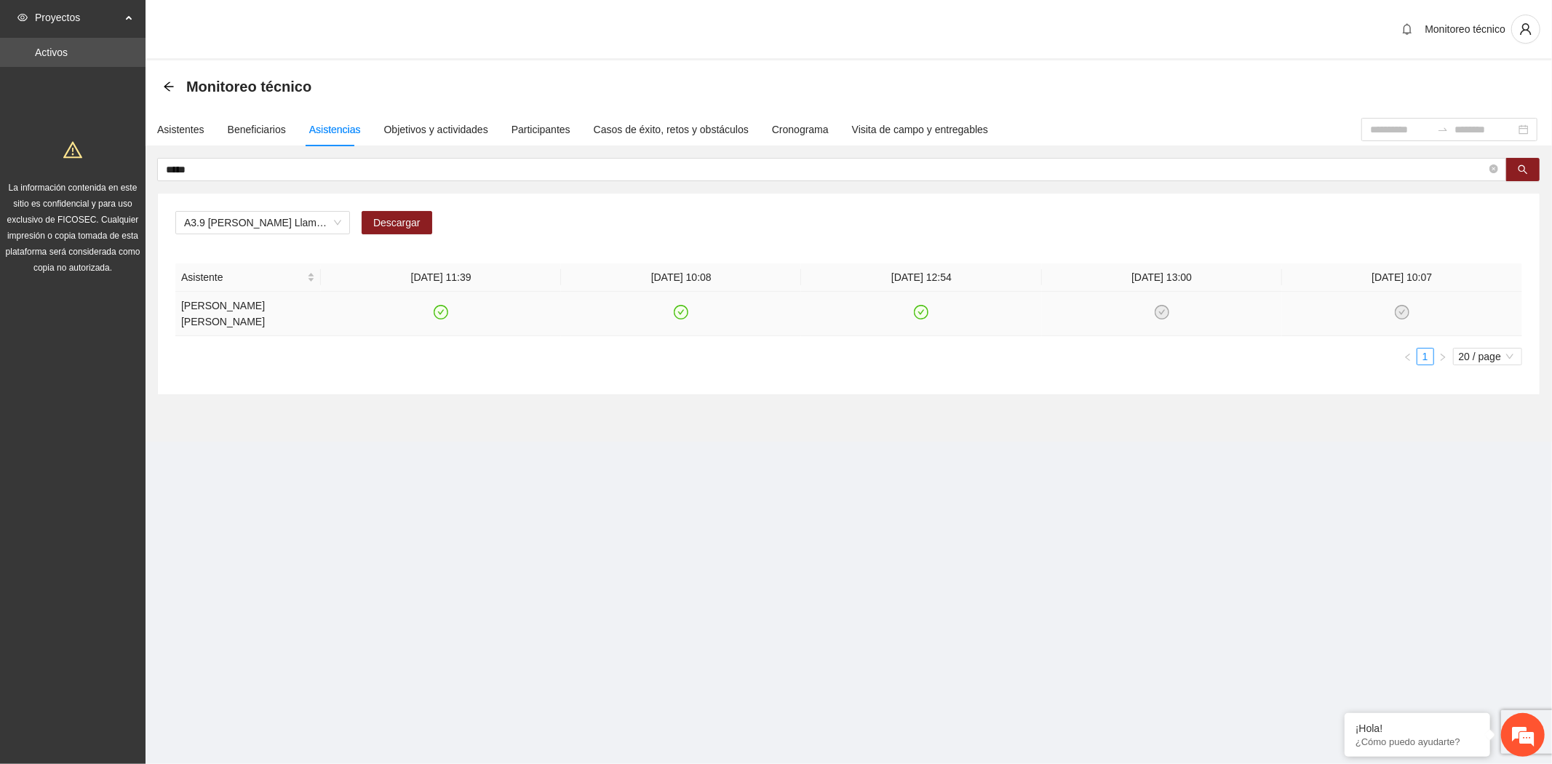
click at [684, 310] on icon "check-circle" at bounding box center [681, 312] width 7 height 5
click at [418, 124] on div "Objetivos y actividades" at bounding box center [436, 130] width 104 height 16
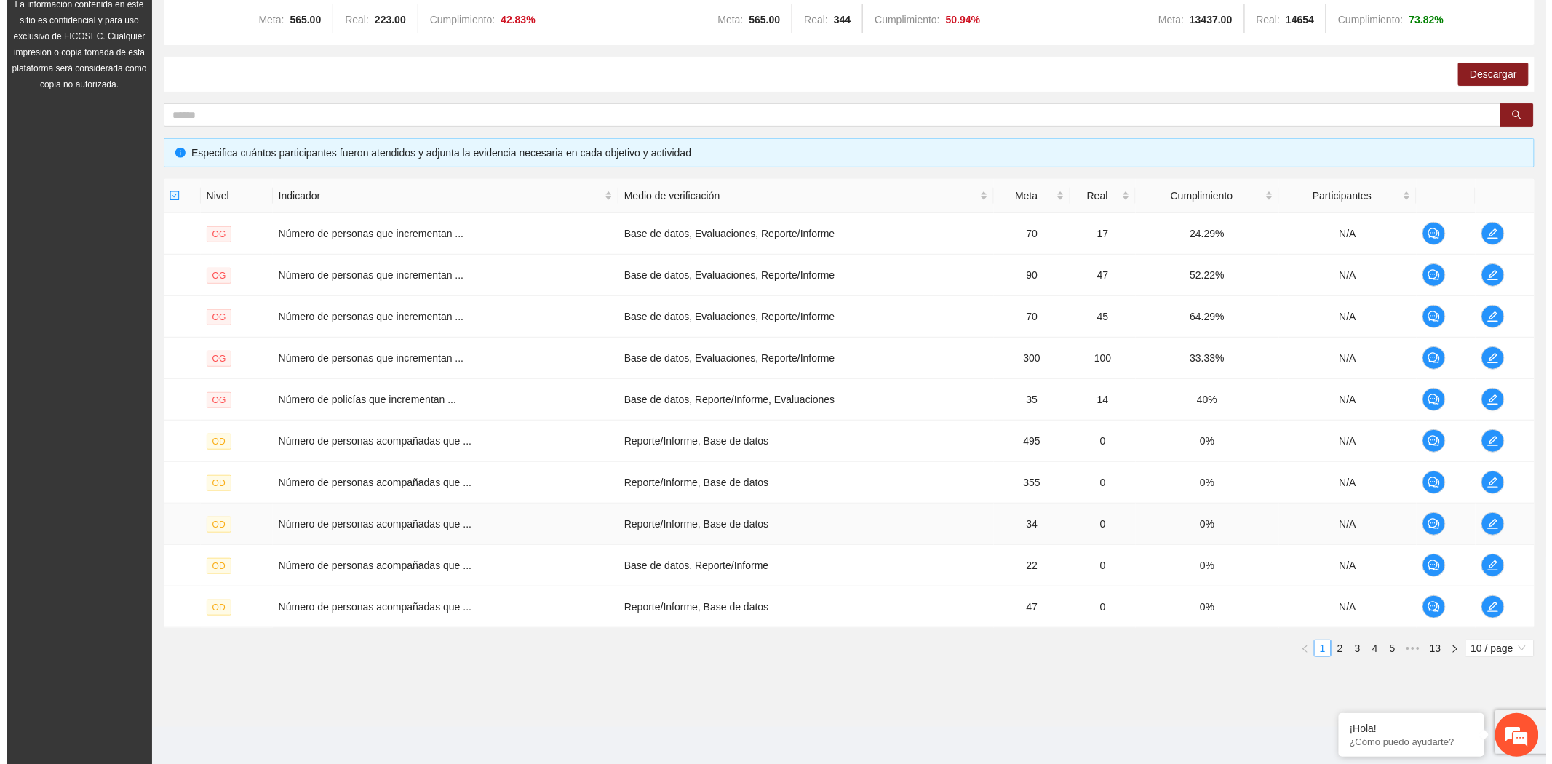
scroll to position [187, 0]
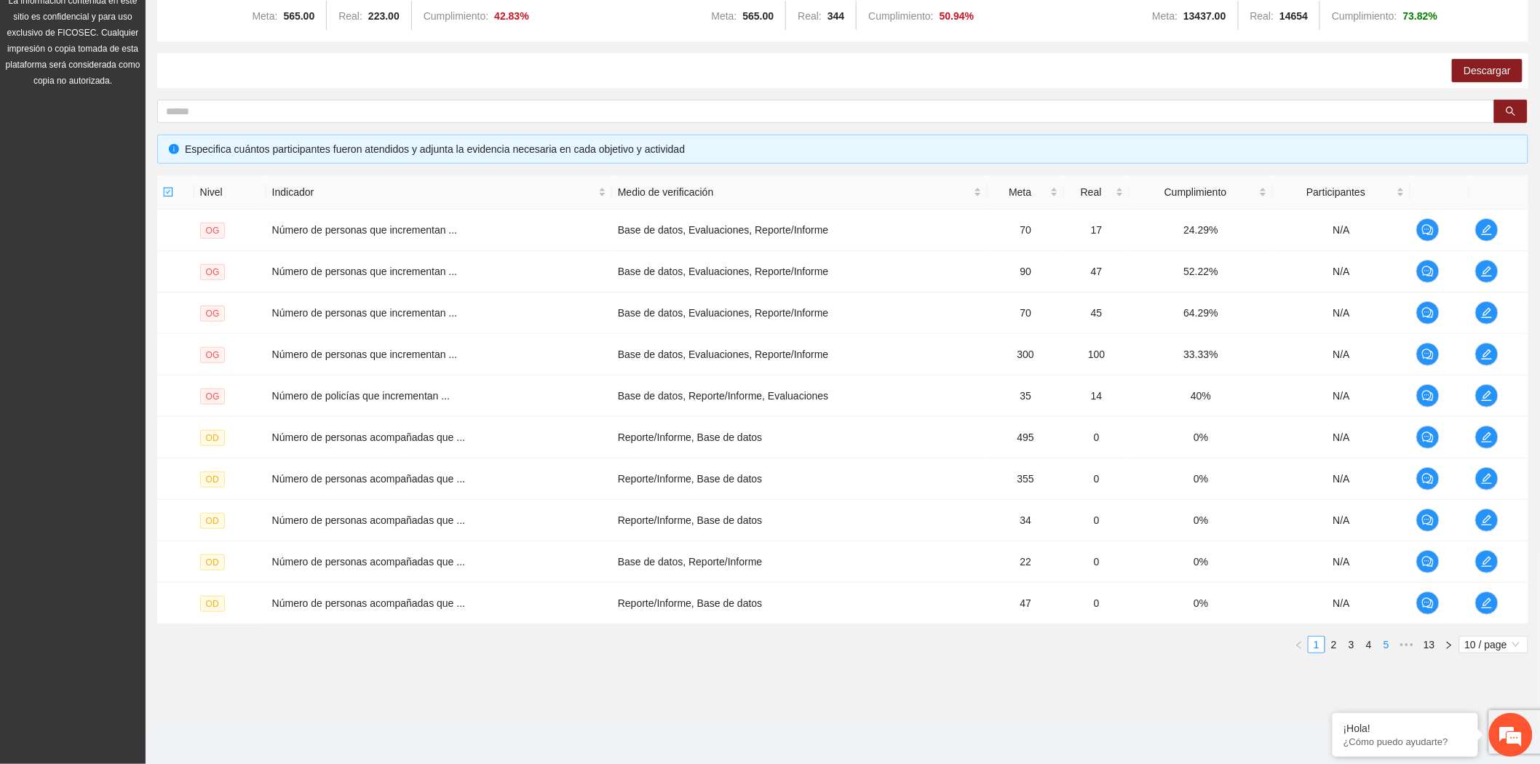
click at [1381, 650] on link "5" at bounding box center [1386, 645] width 16 height 16
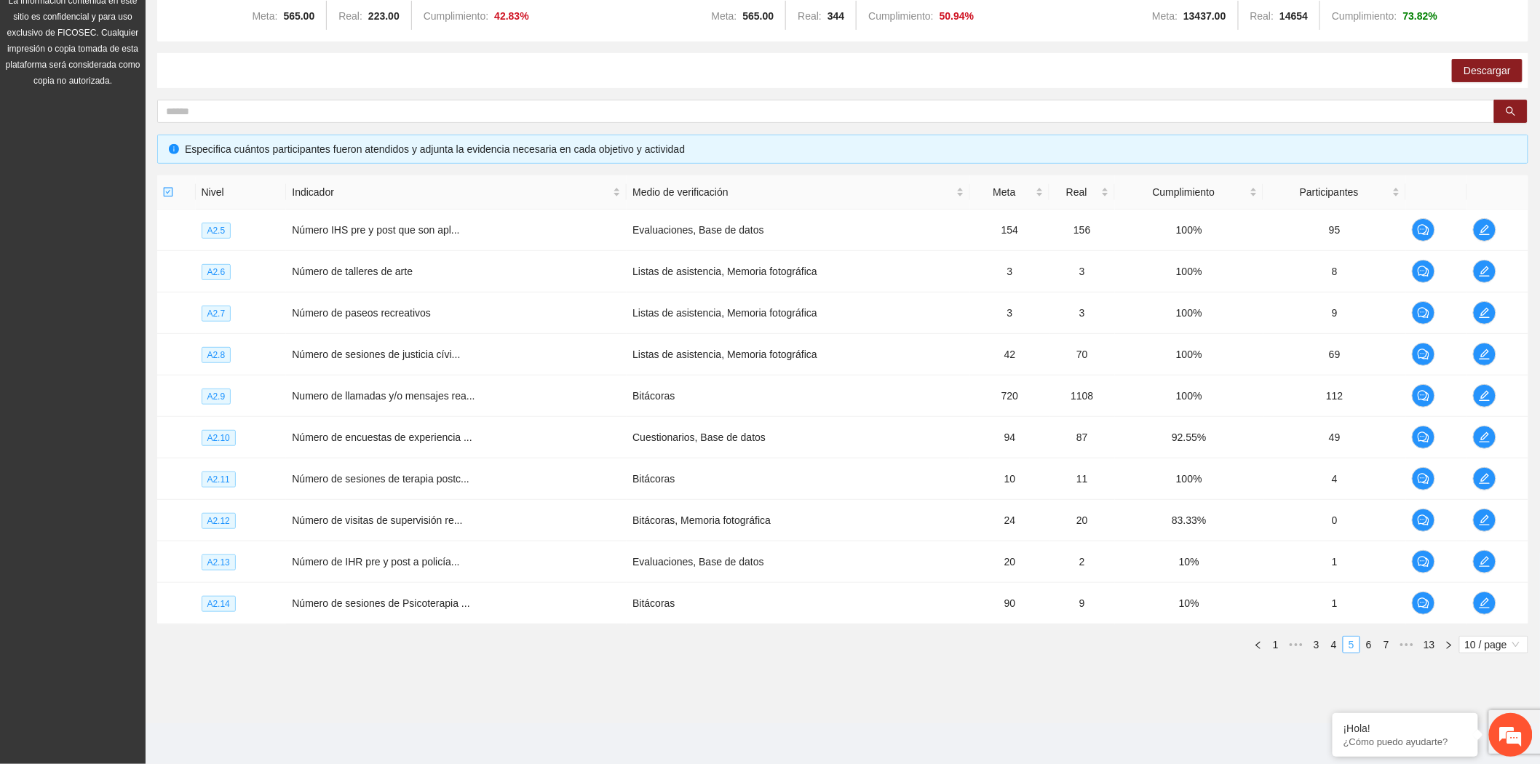
click at [1381, 650] on link "7" at bounding box center [1386, 645] width 16 height 16
click at [1484, 608] on icon "edit" at bounding box center [1484, 603] width 10 height 10
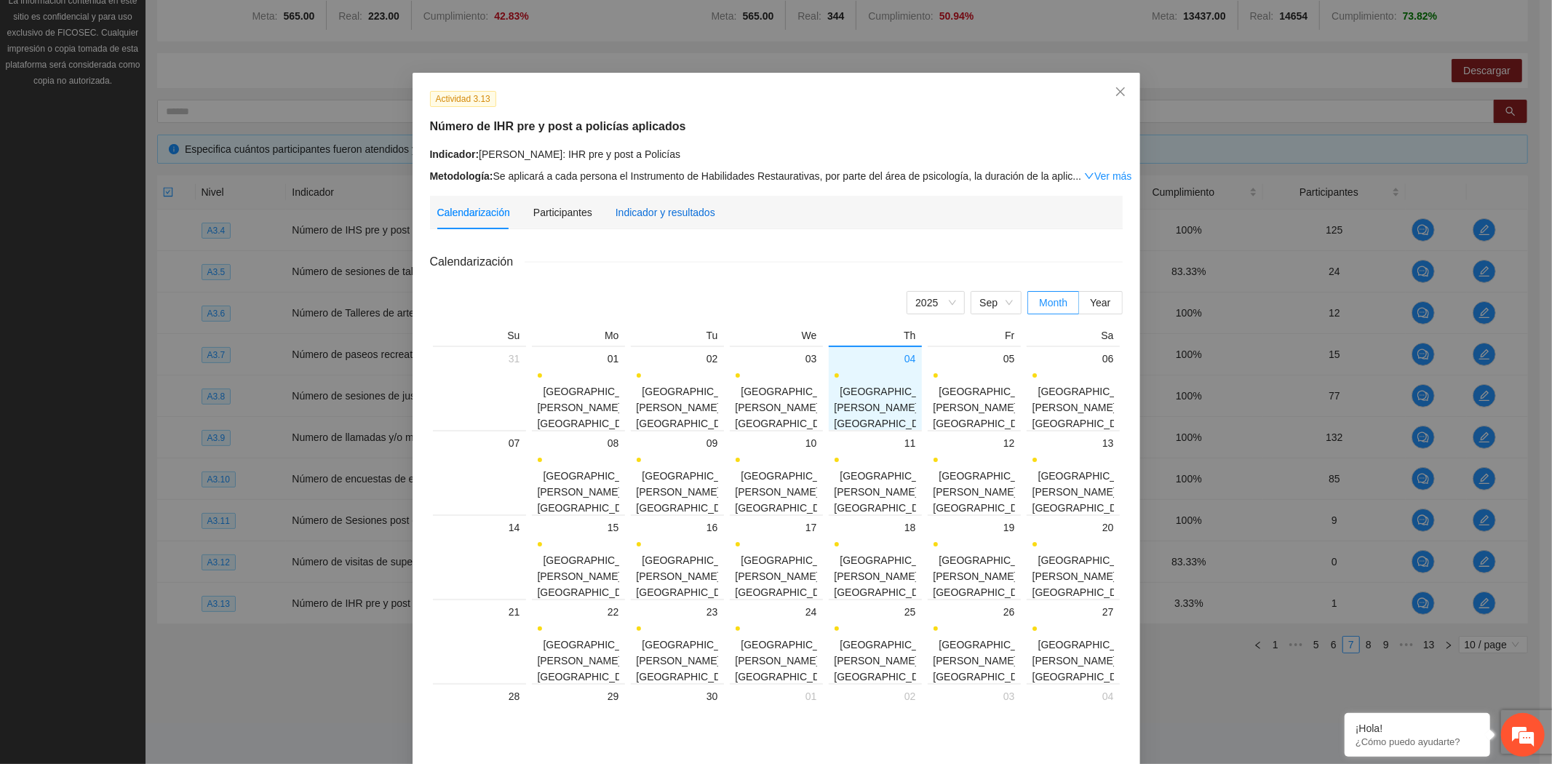
click at [664, 208] on div "Indicador y resultados" at bounding box center [666, 212] width 100 height 16
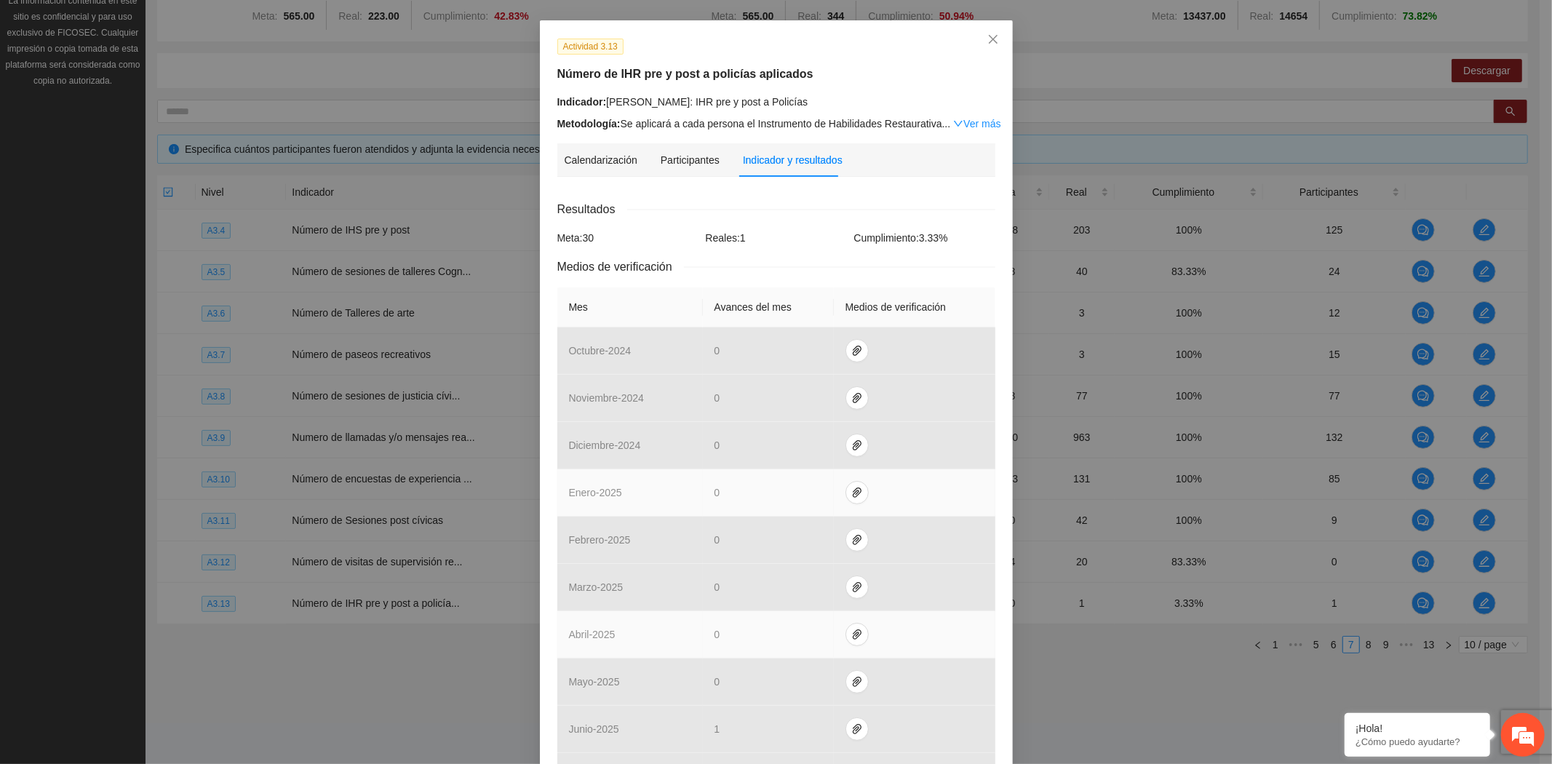
scroll to position [325, 0]
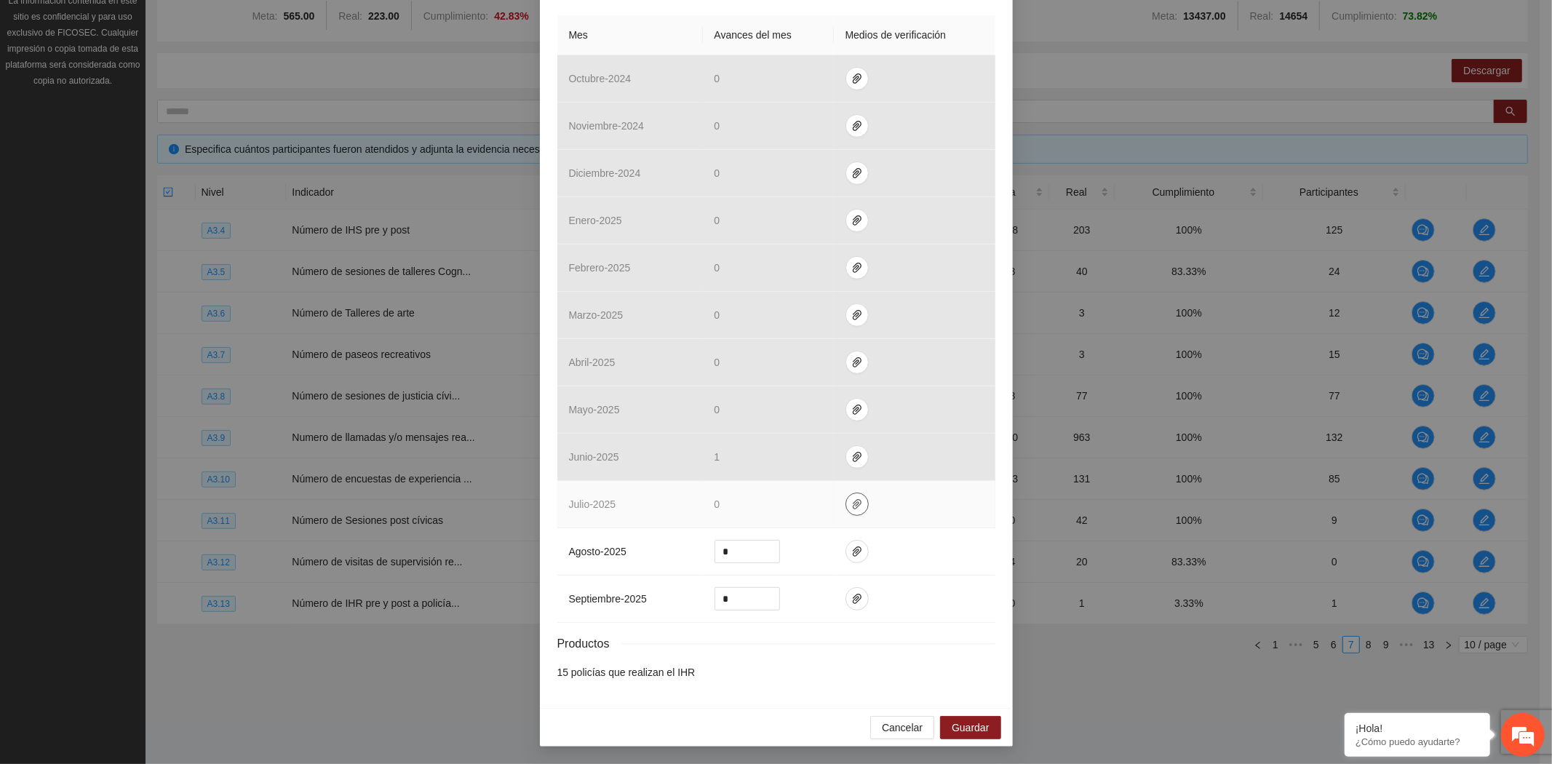
click at [853, 506] on icon "paper-clip" at bounding box center [857, 504] width 12 height 12
click at [851, 500] on icon "paper-clip" at bounding box center [857, 504] width 12 height 12
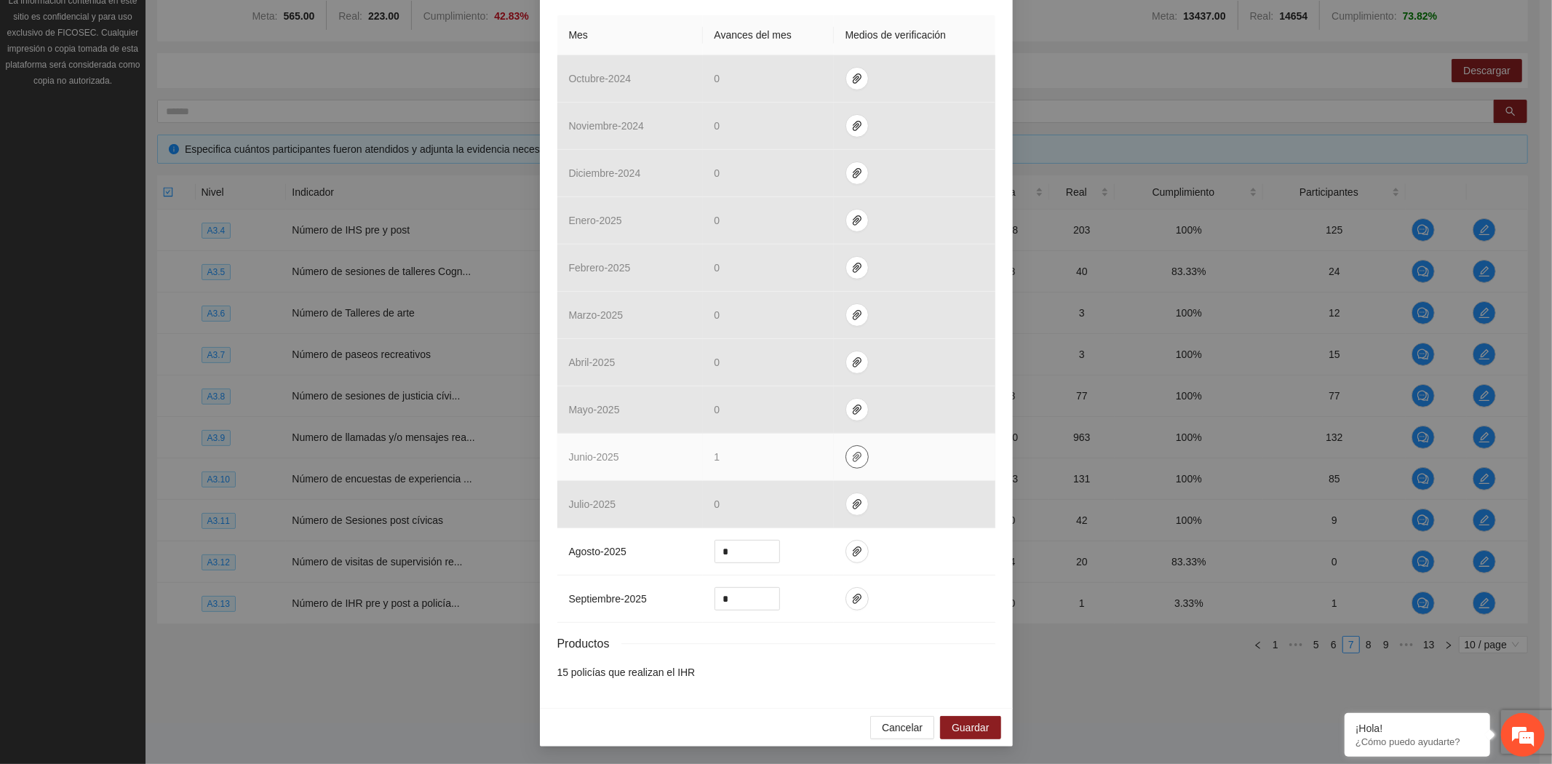
click at [851, 455] on icon "paper-clip" at bounding box center [857, 457] width 12 height 12
click at [835, 408] on link "A3.13_Escalas_de_afrontamiento_polcias.zip" at bounding box center [853, 415] width 208 height 16
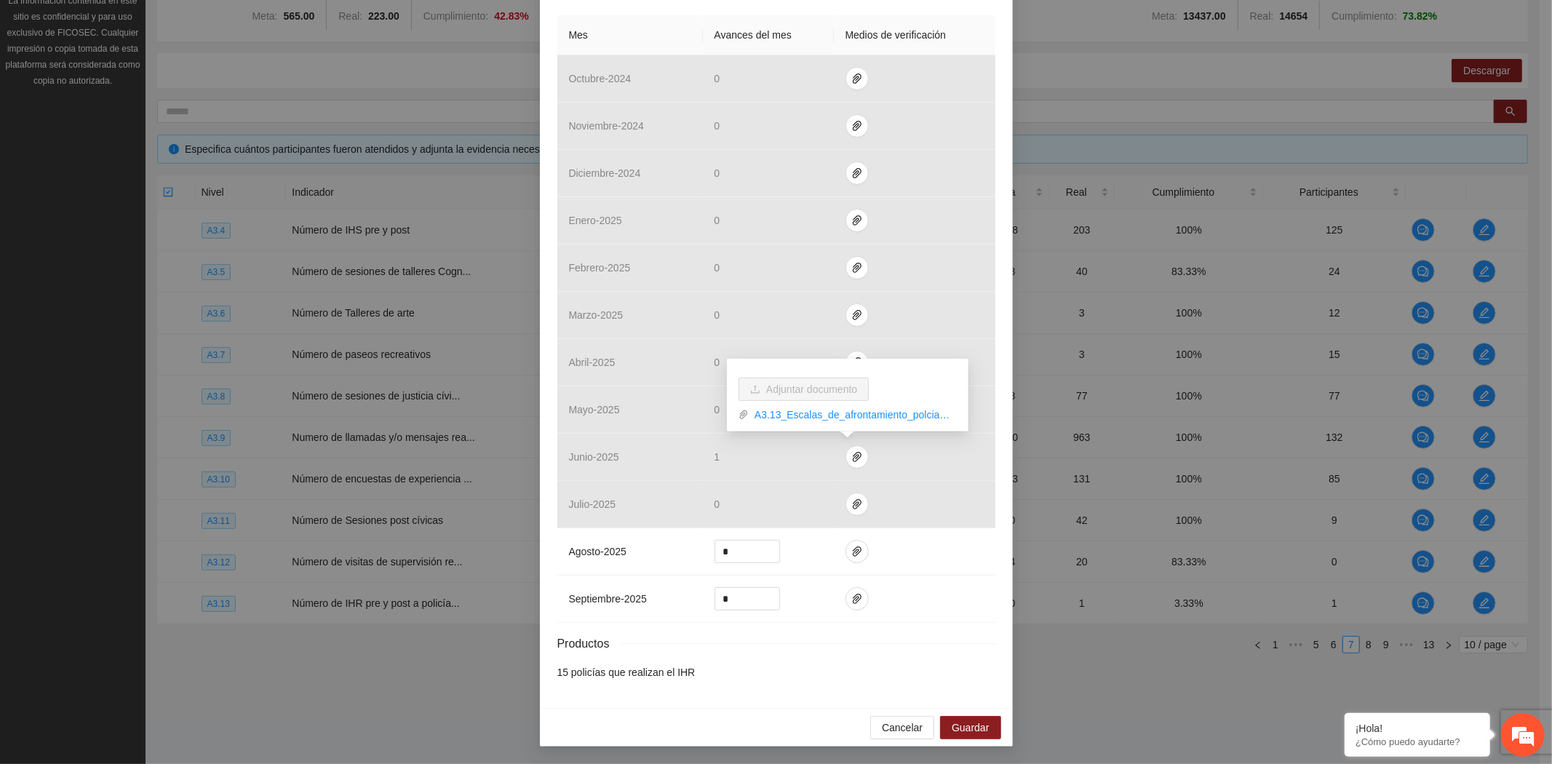
click at [304, 680] on div "Actividad 3.13 Número de IHR pre y post a policías aplicados Indicador: [PERSON…" at bounding box center [776, 382] width 1552 height 764
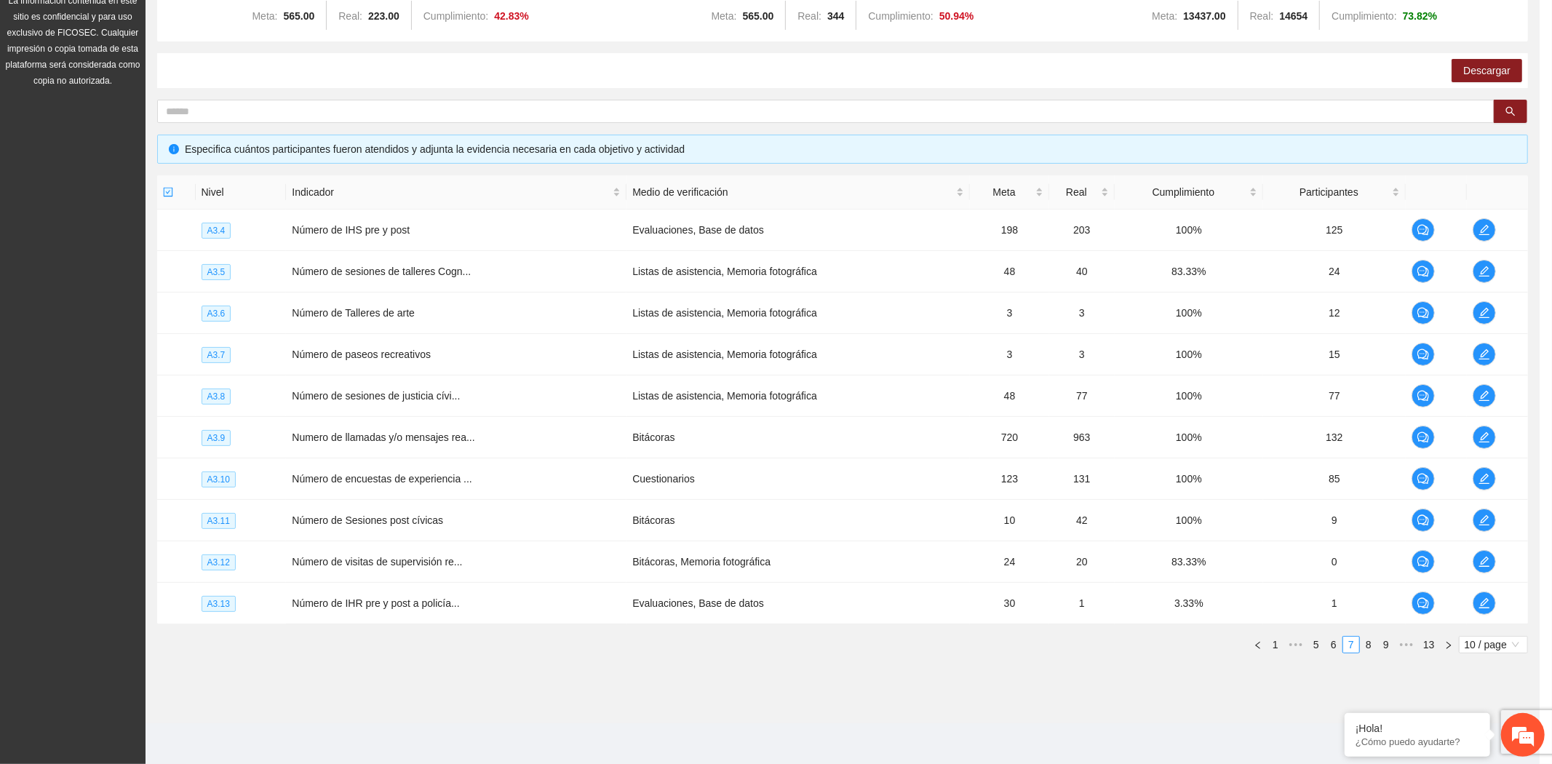
scroll to position [252, 0]
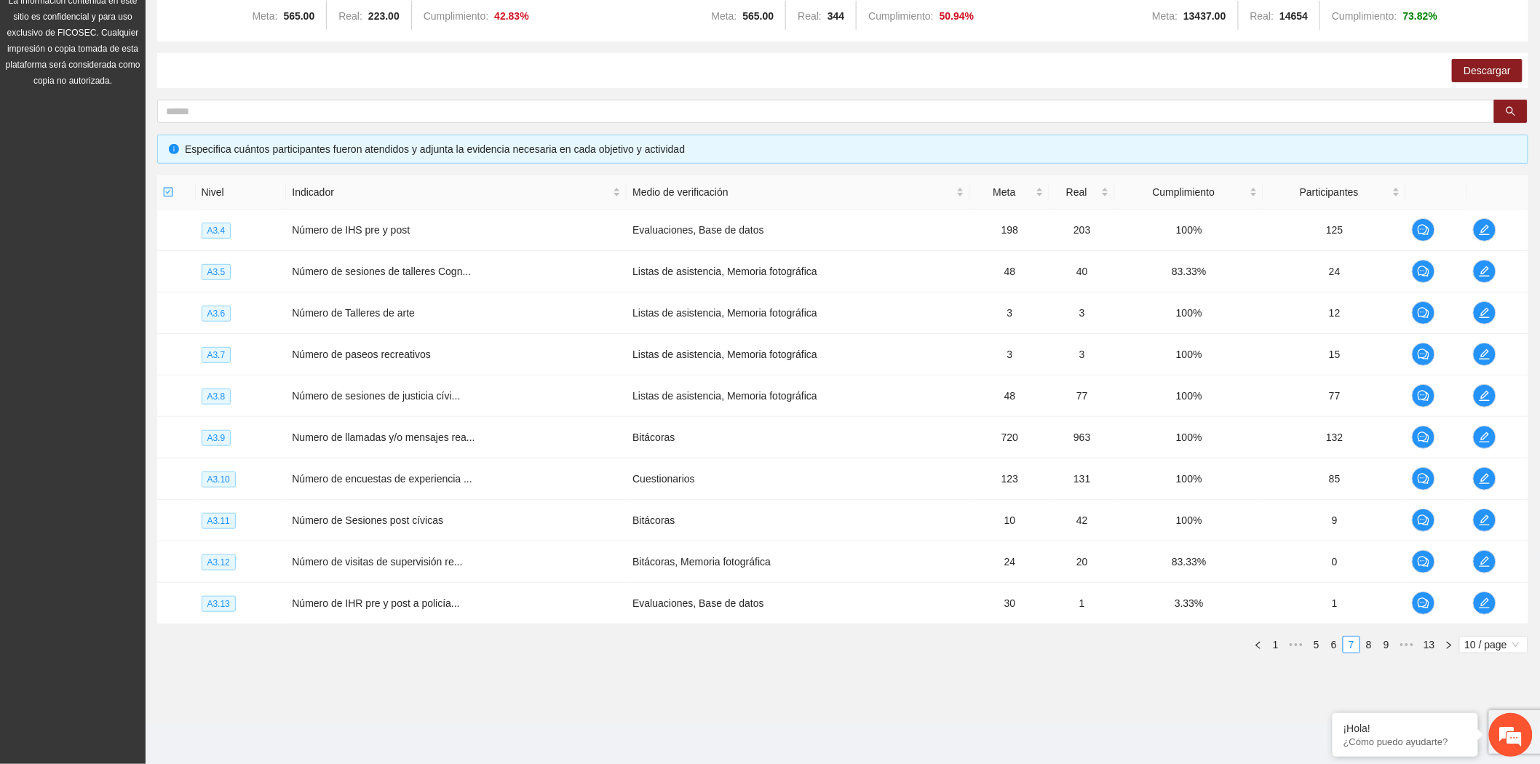
click at [394, 658] on div "Nivel Indicador Medio de verificación Meta Real Cumplimiento Participantes A3.4…" at bounding box center [842, 420] width 1371 height 490
click at [524, 712] on section "Monitoreo técnico Asistentes Beneficiarios Asistencias Objetivos y actividades …" at bounding box center [843, 298] width 1394 height 850
click at [1370, 648] on link "8" at bounding box center [1369, 645] width 16 height 16
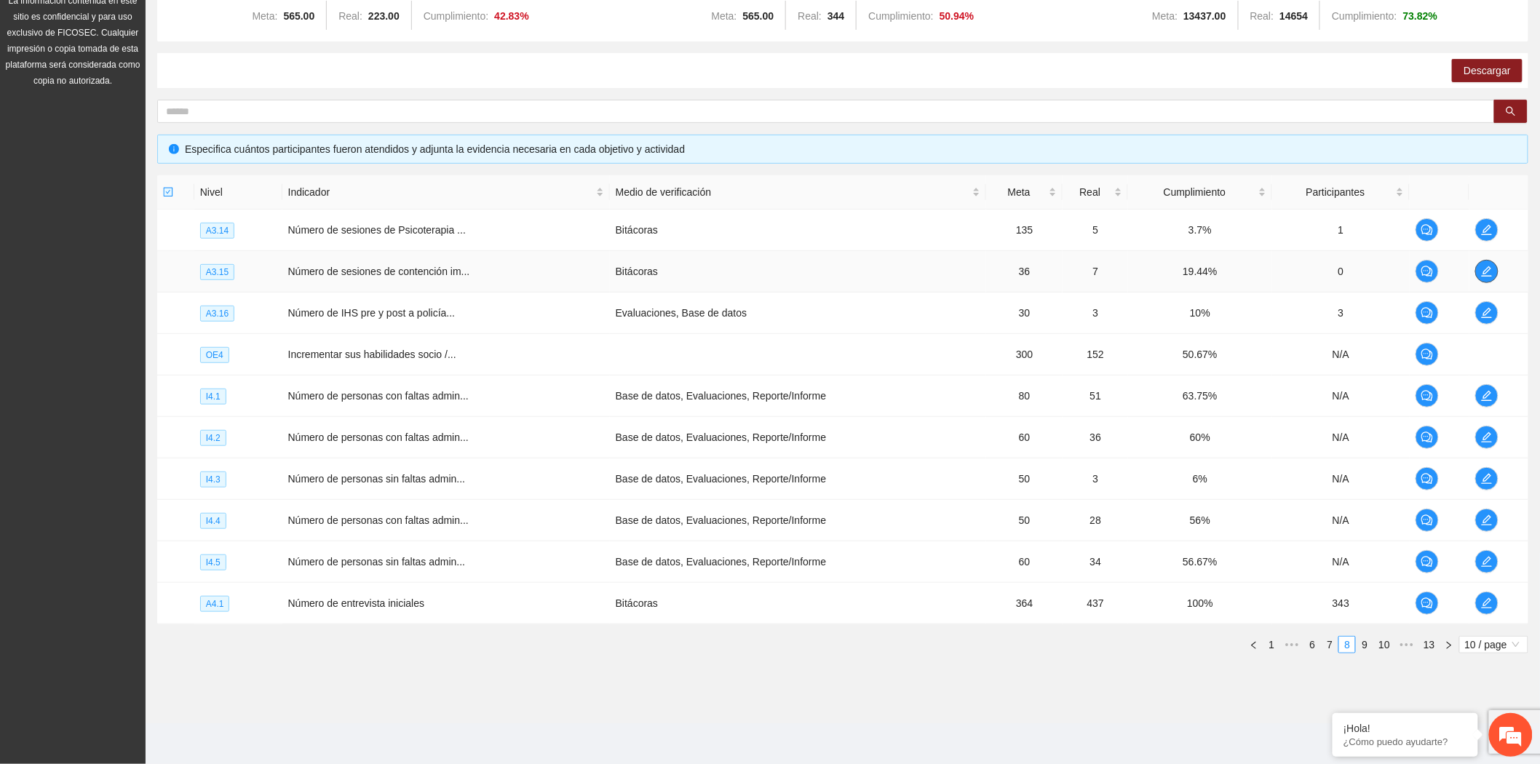
click at [1481, 269] on icon "edit" at bounding box center [1487, 272] width 12 height 12
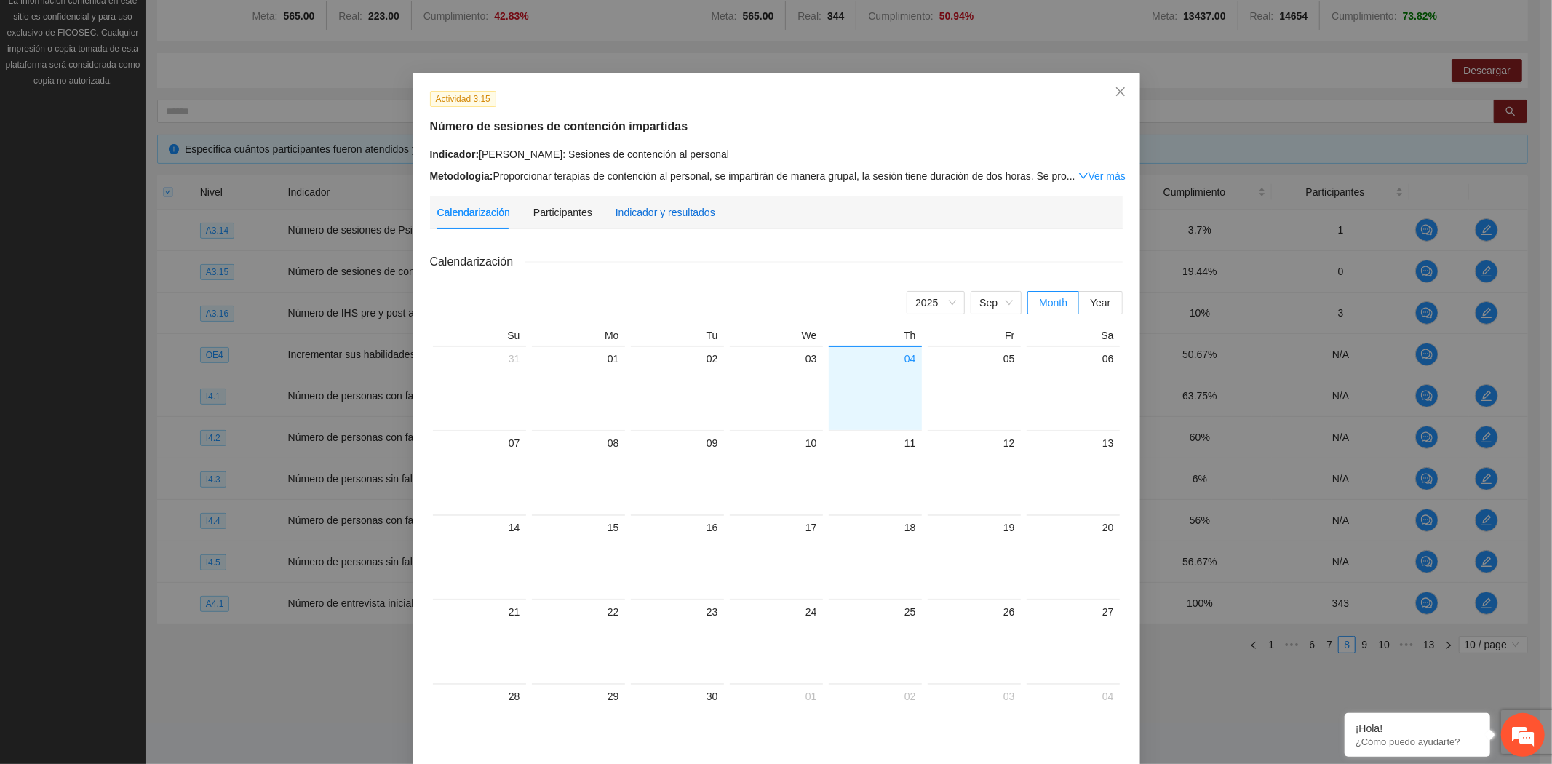
click at [666, 207] on div "Indicador y resultados" at bounding box center [666, 212] width 100 height 16
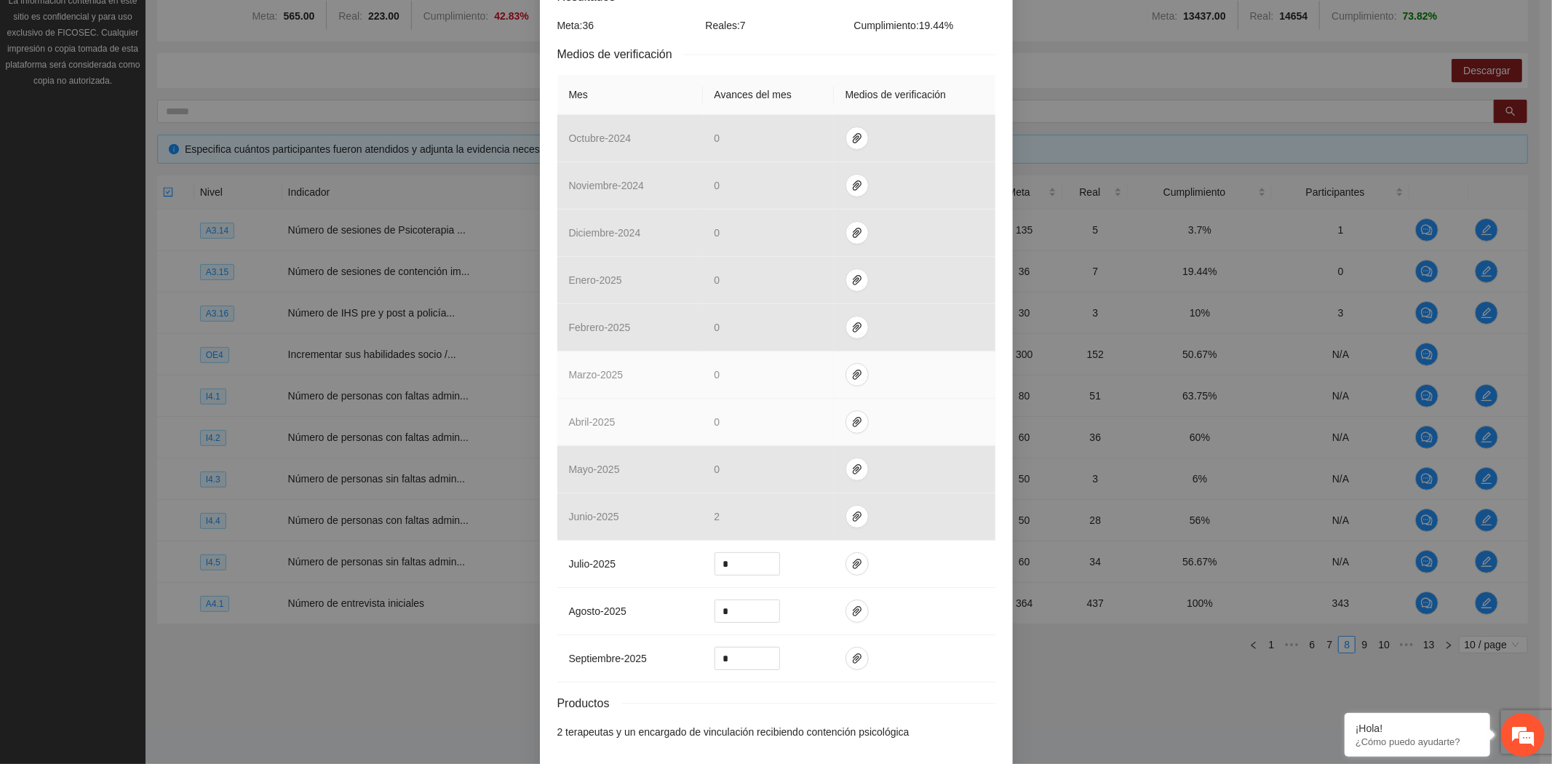
scroll to position [326, 0]
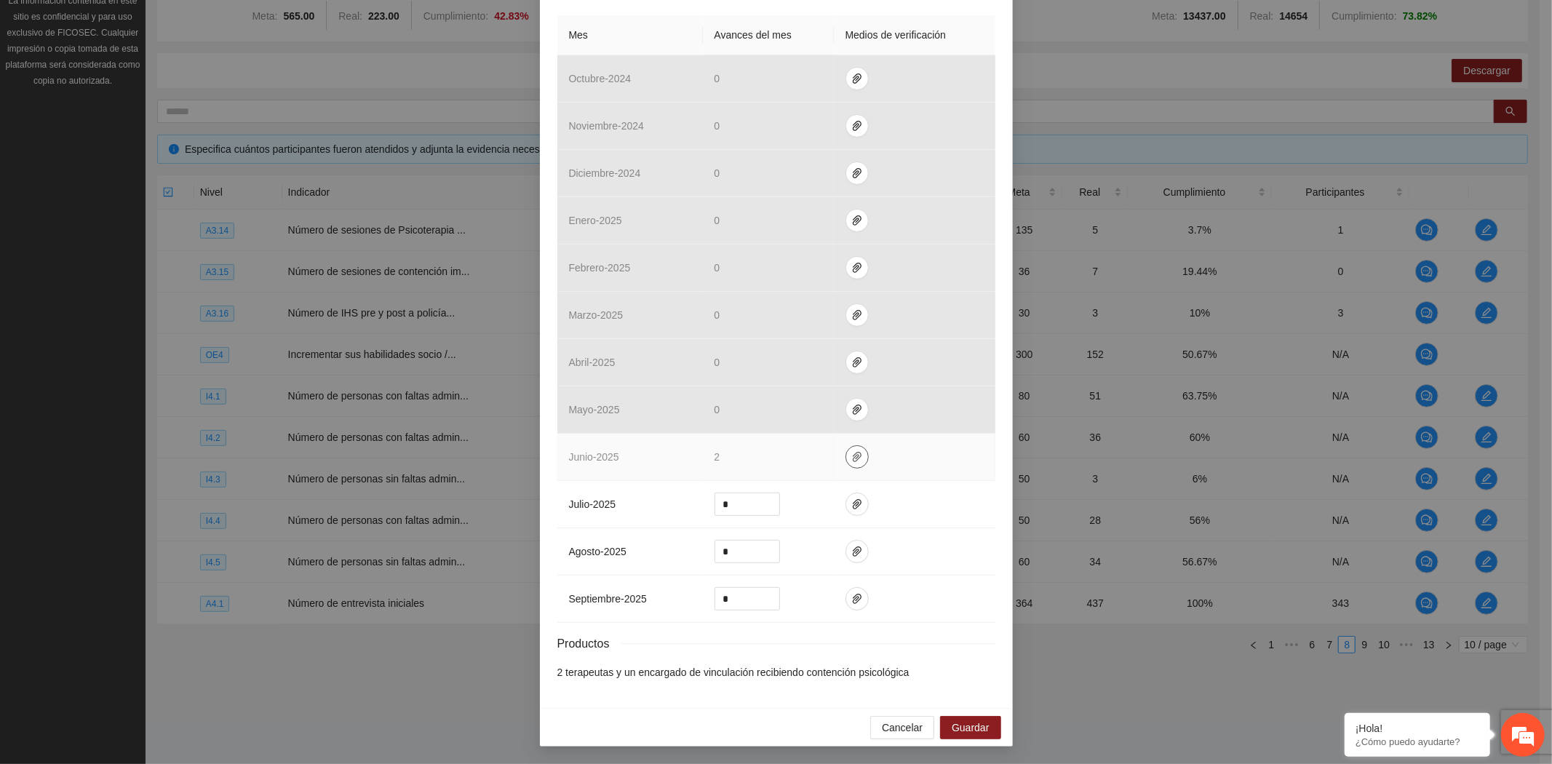
click at [853, 453] on icon "paper-clip" at bounding box center [857, 457] width 9 height 10
click at [819, 407] on link "A3.15_Sesiones_De_Contención.zip" at bounding box center [853, 414] width 208 height 16
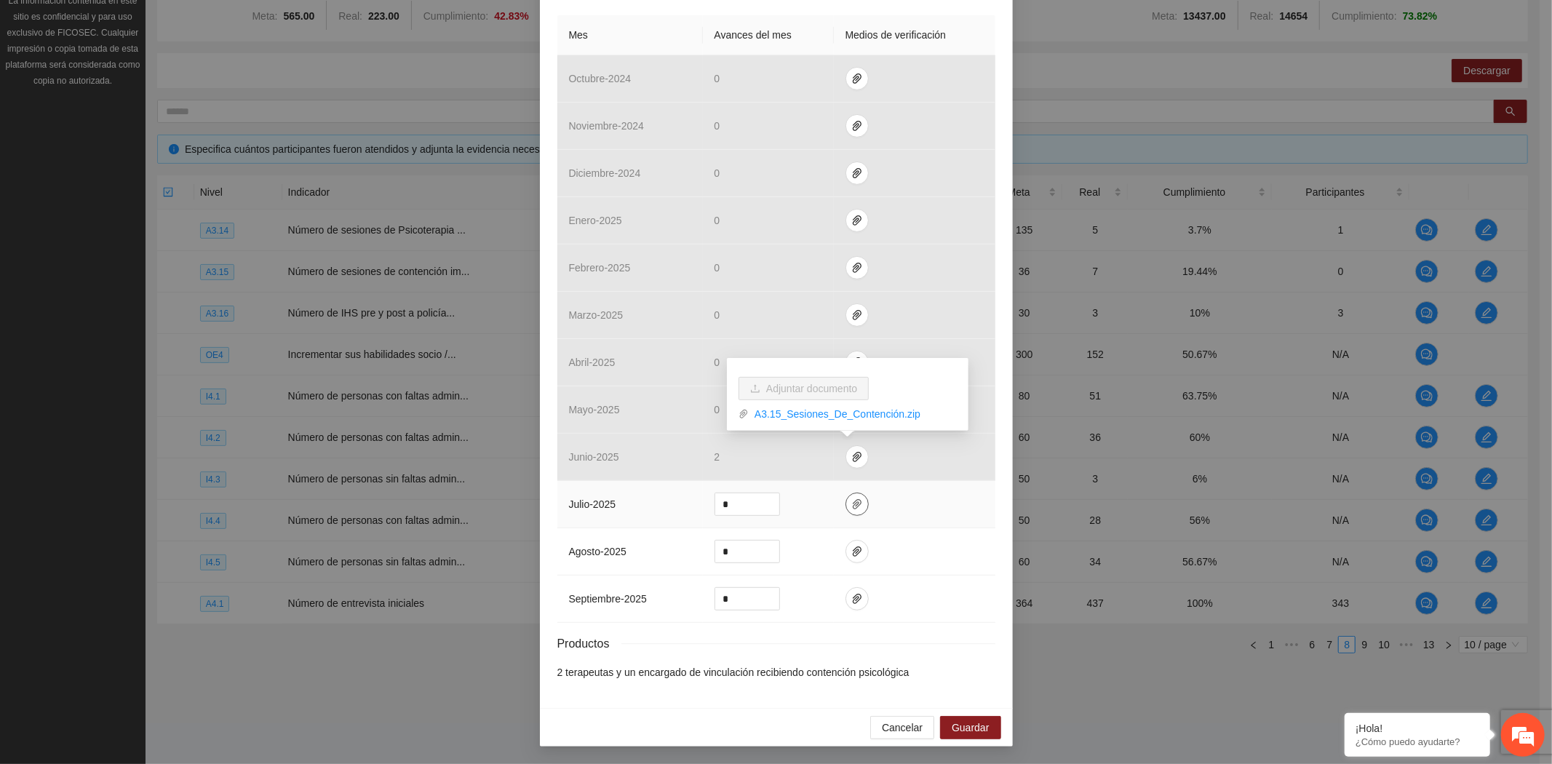
click at [853, 506] on icon "paper-clip" at bounding box center [857, 504] width 9 height 10
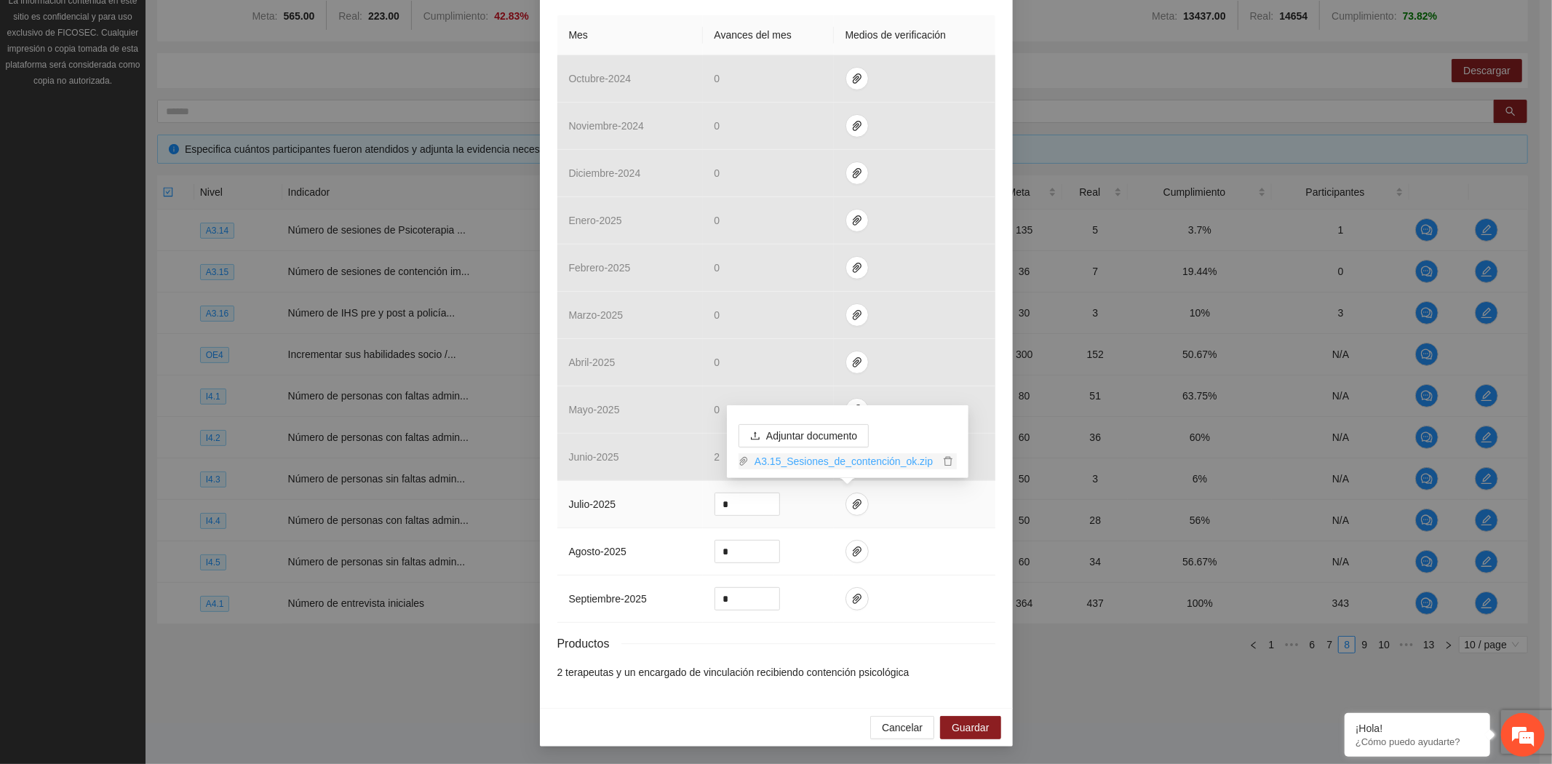
click at [859, 456] on link "A3.15_Sesiones_de_contención_ok.zip" at bounding box center [844, 461] width 191 height 16
